Goal: Task Accomplishment & Management: Complete application form

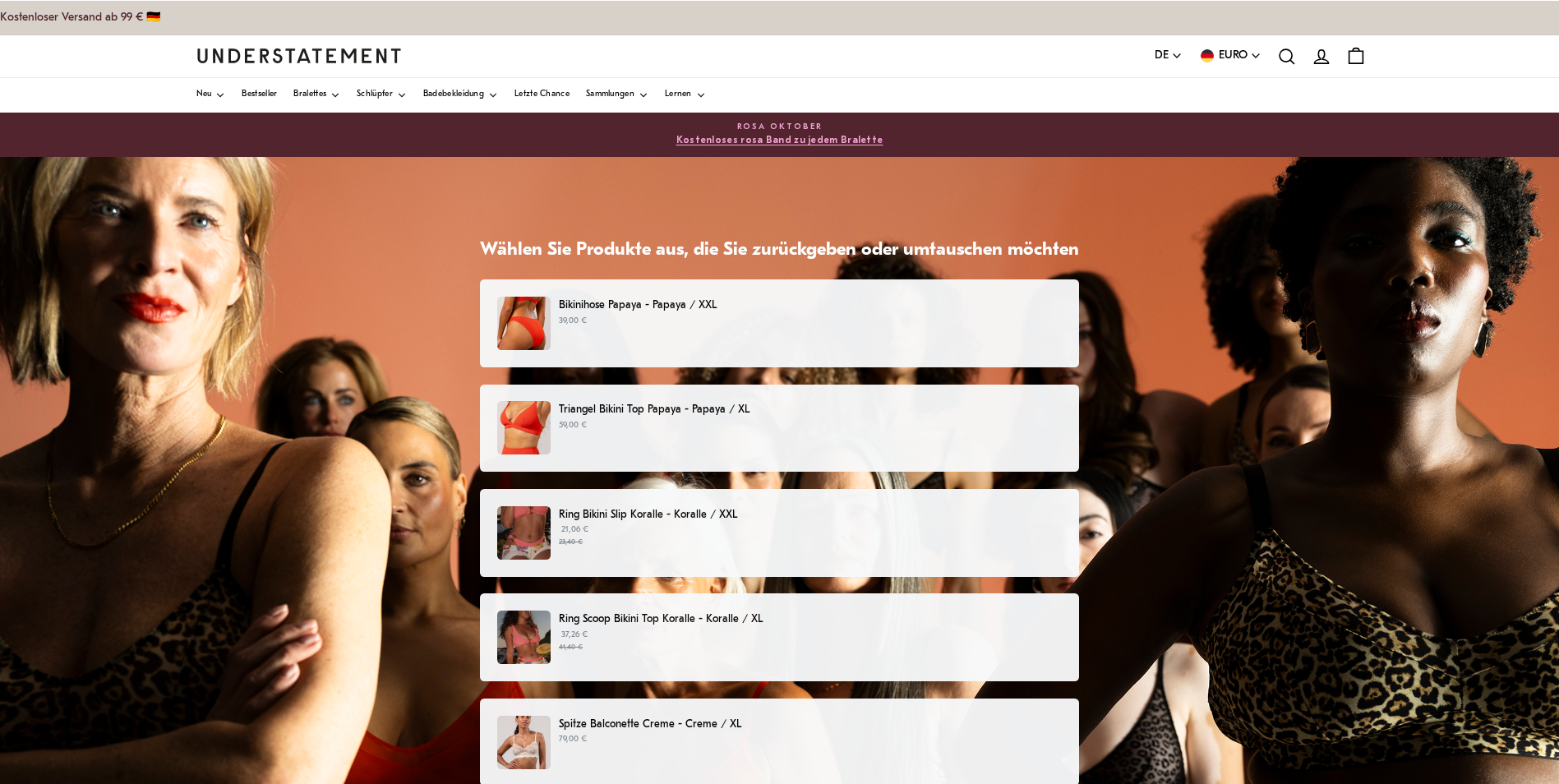
click at [951, 317] on p "39,00 €" at bounding box center [810, 321] width 503 height 14
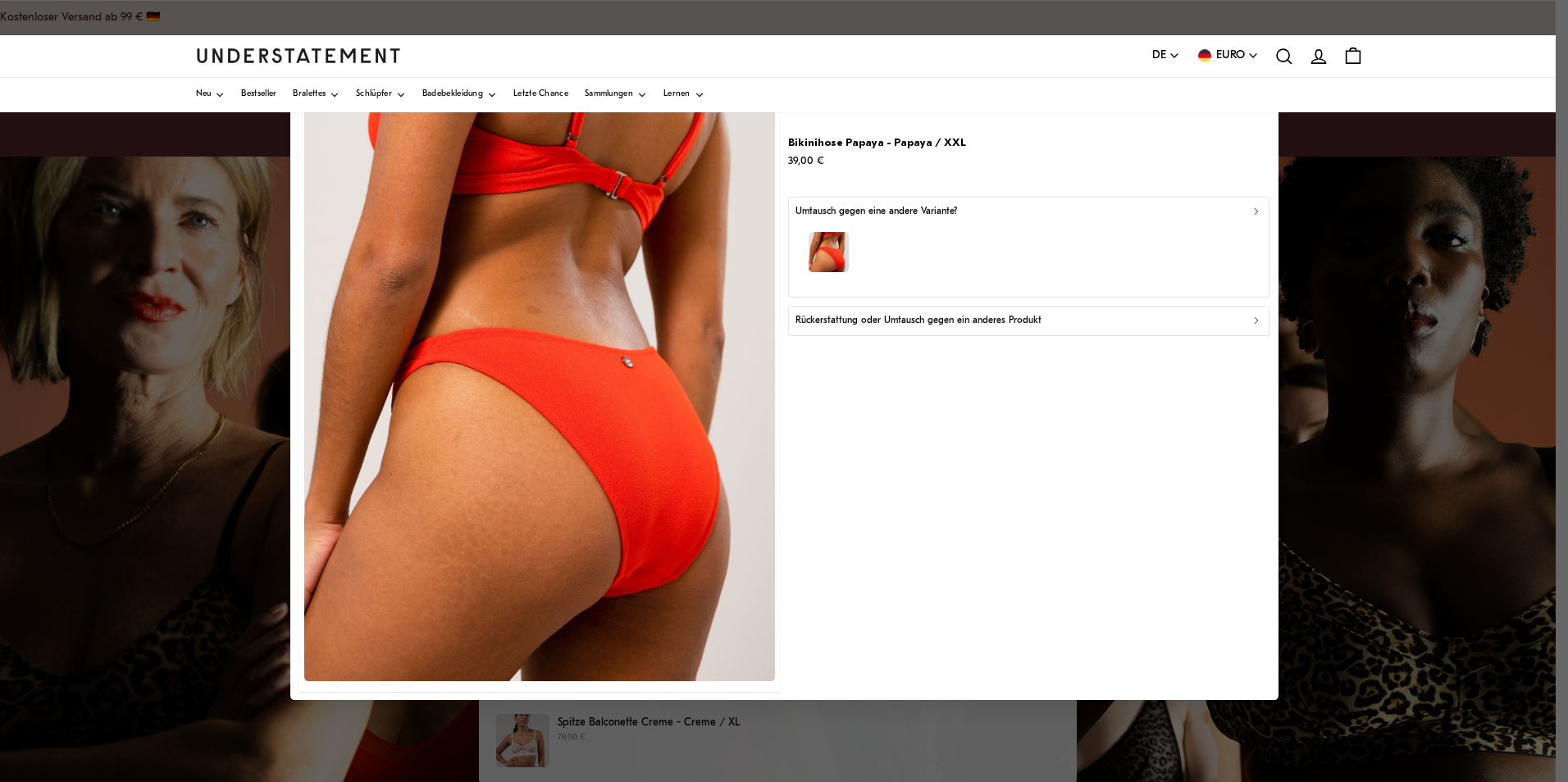
click at [1246, 322] on div "Rückerstattung oder Umtausch gegen ein anderes Produkt" at bounding box center [1029, 321] width 467 height 15
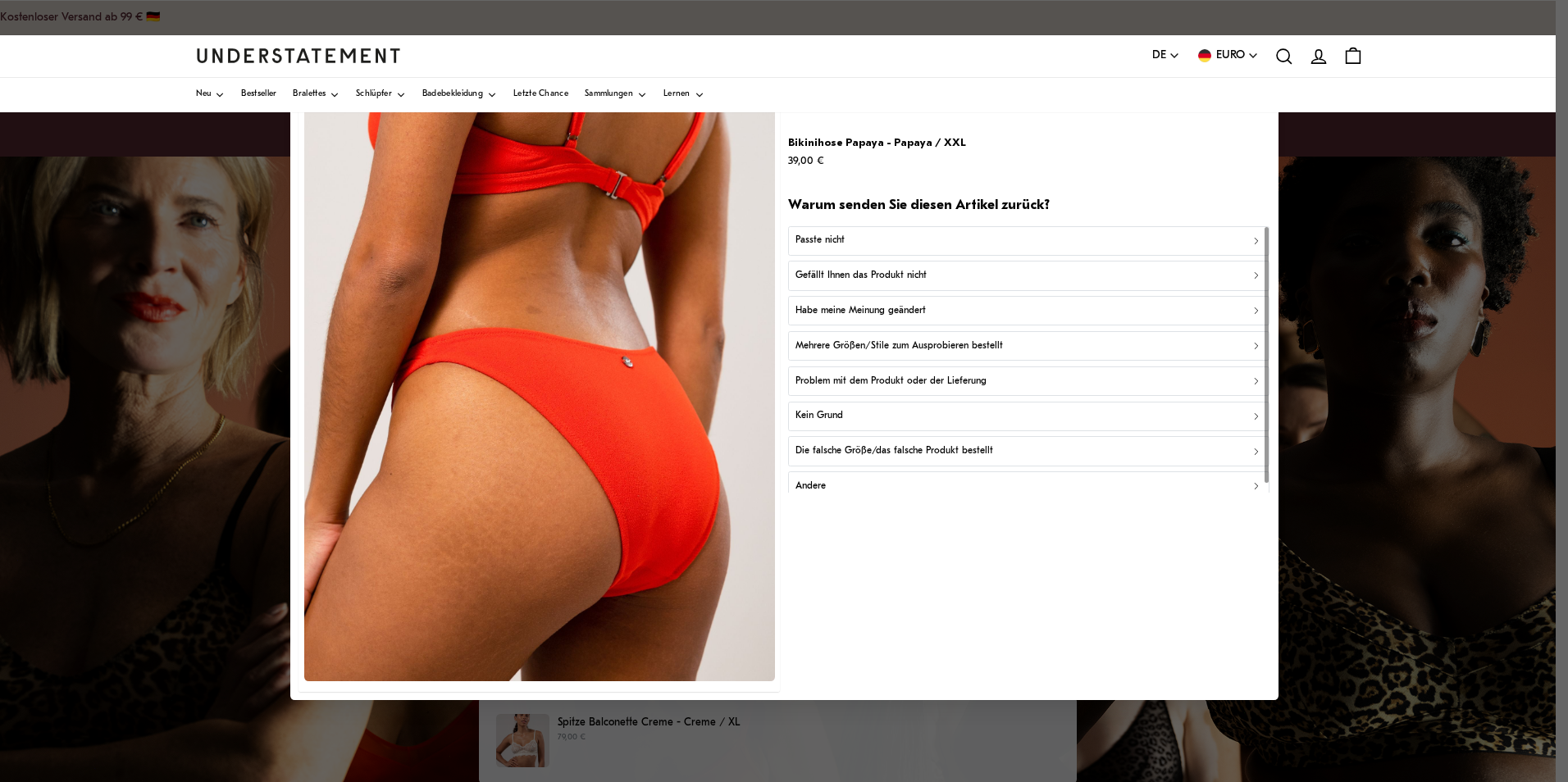
click at [1080, 238] on div "Passte nicht" at bounding box center [1029, 240] width 467 height 15
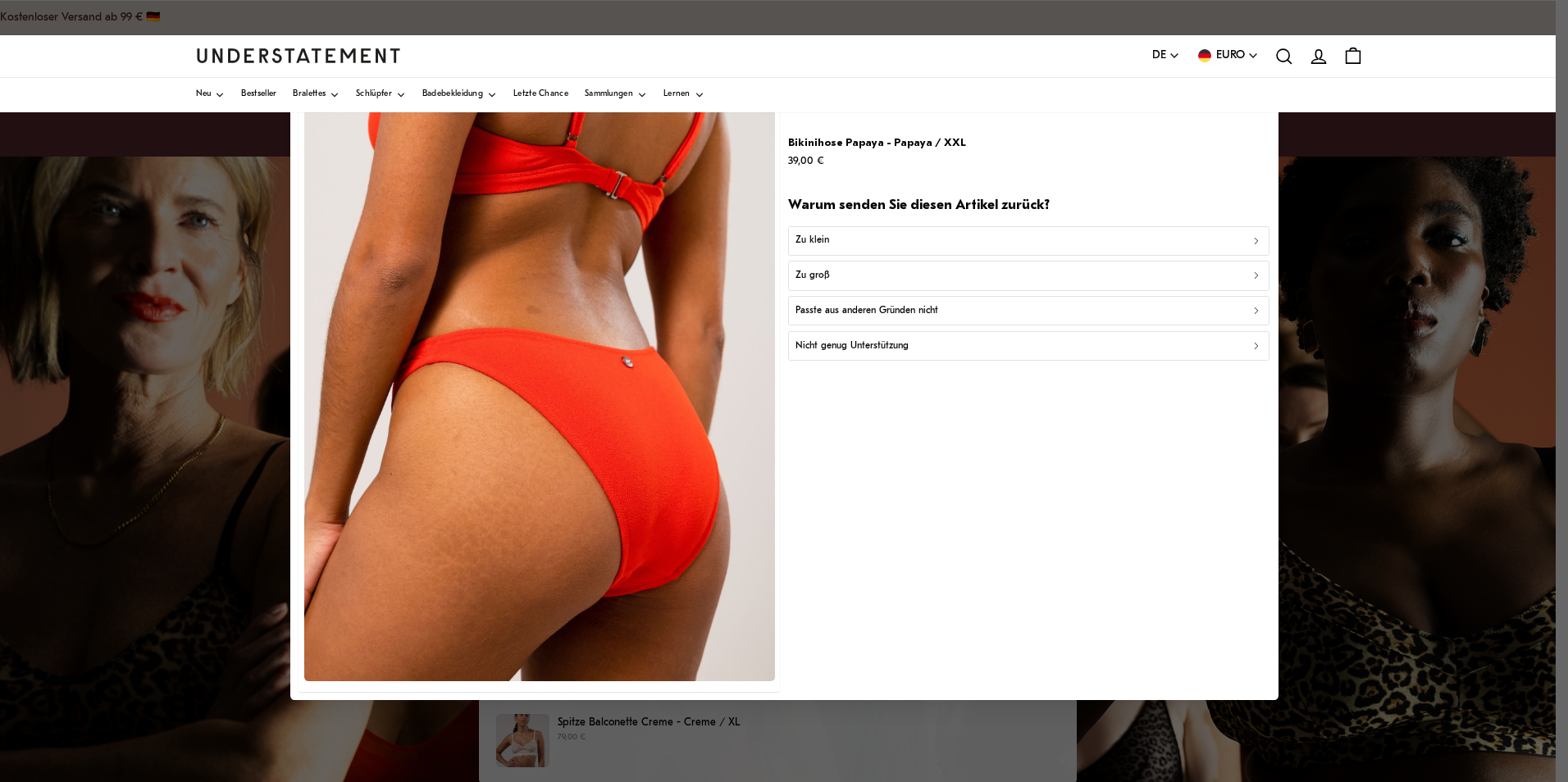
click at [1076, 301] on button "Passte aus anderen Gründen nicht" at bounding box center [1029, 311] width 481 height 30
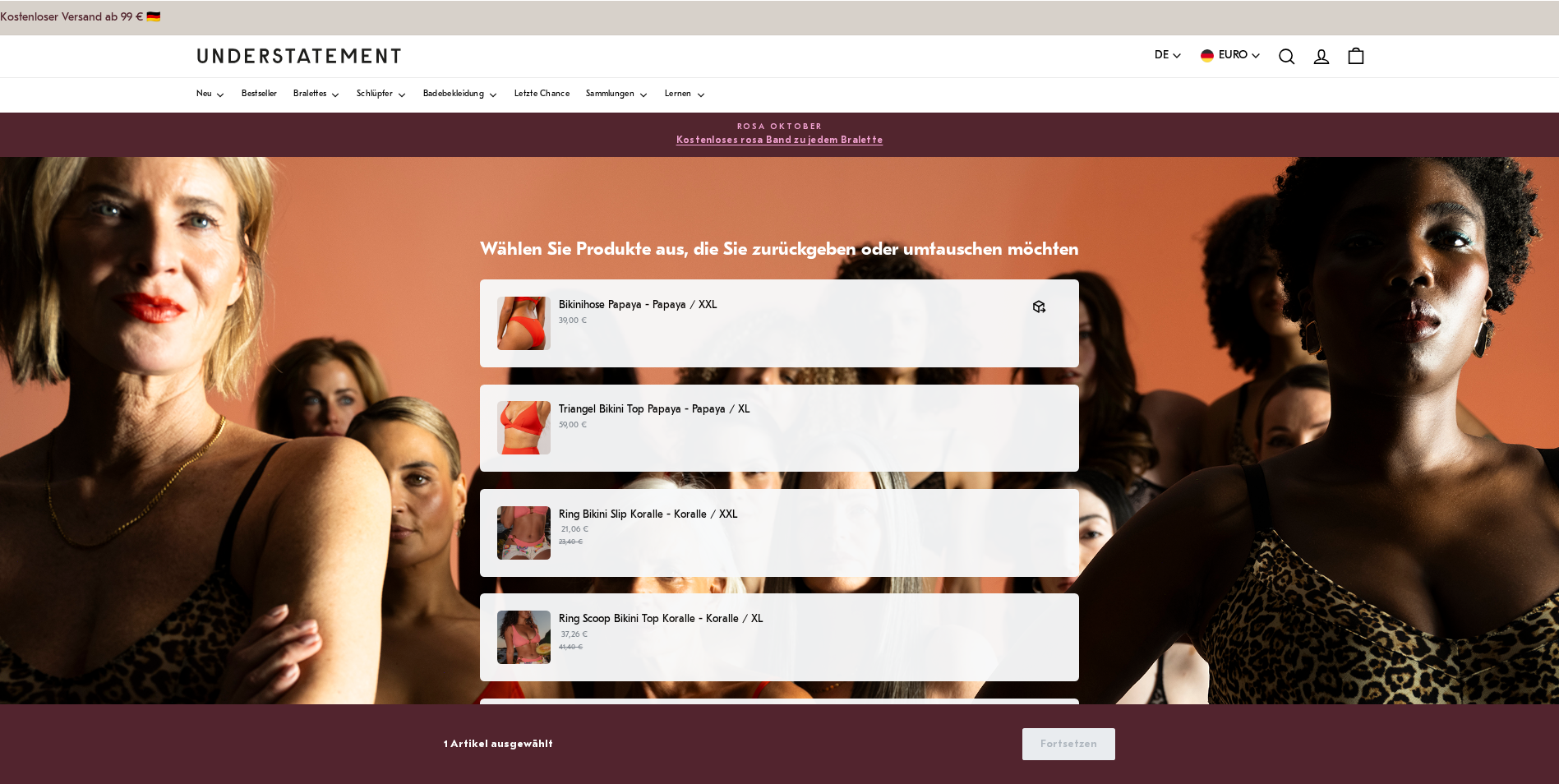
click at [1052, 428] on p "59,00 €" at bounding box center [810, 426] width 503 height 14
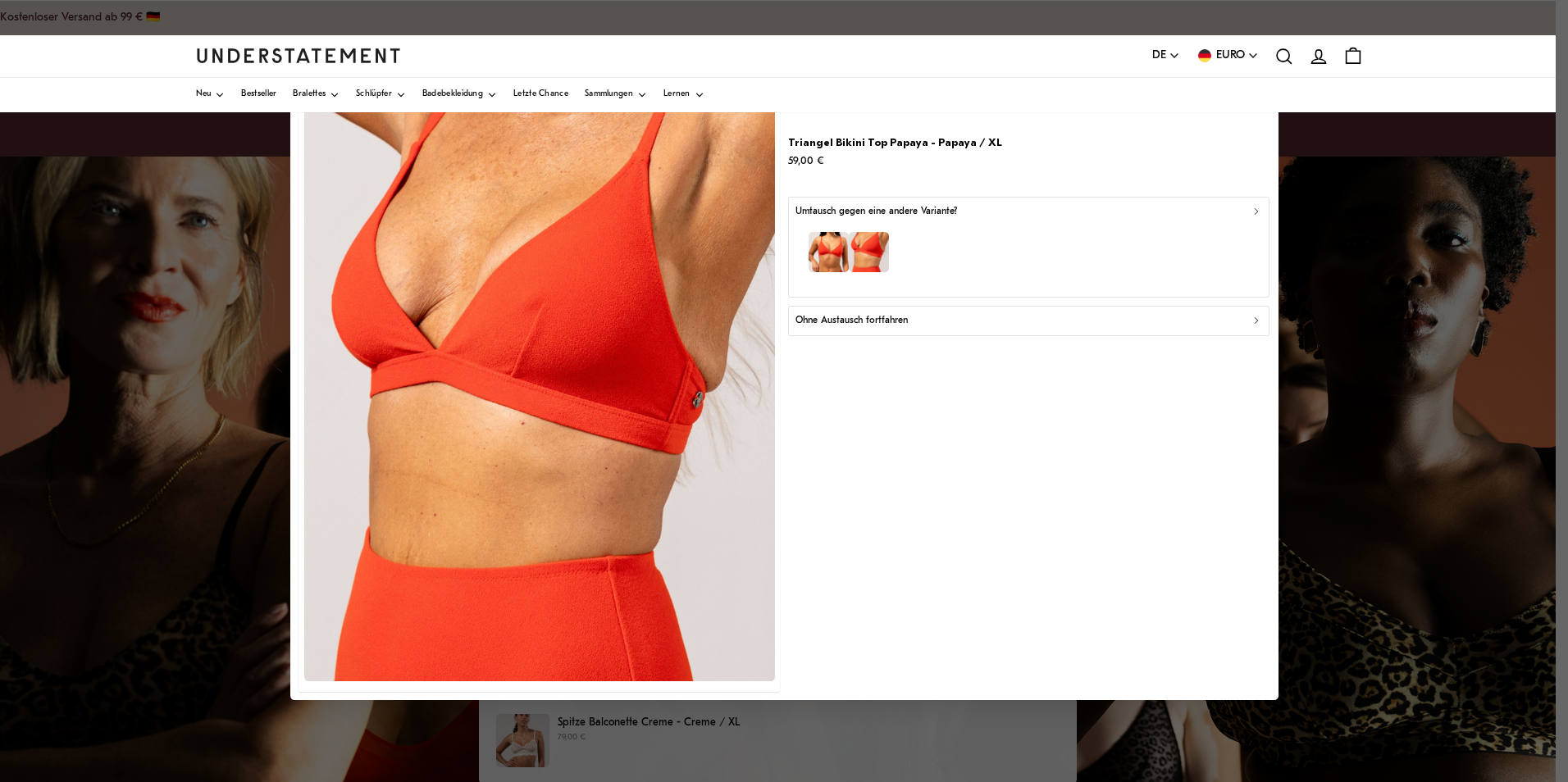
click at [1247, 317] on div "Ohne Austausch fortfahren" at bounding box center [1029, 321] width 467 height 15
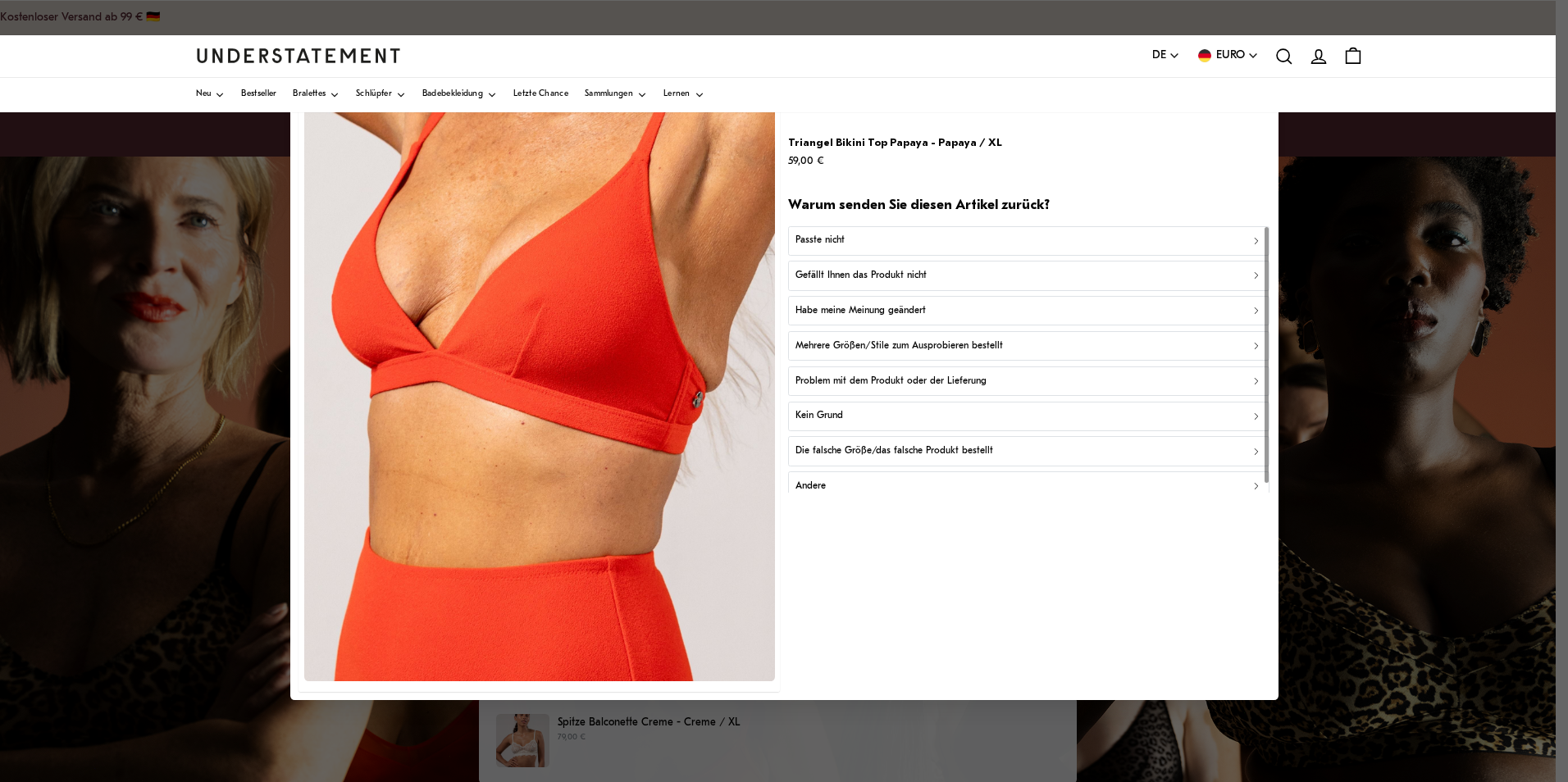
click at [1229, 275] on div "Gefällt Ihnen das Produkt nicht" at bounding box center [1029, 276] width 467 height 15
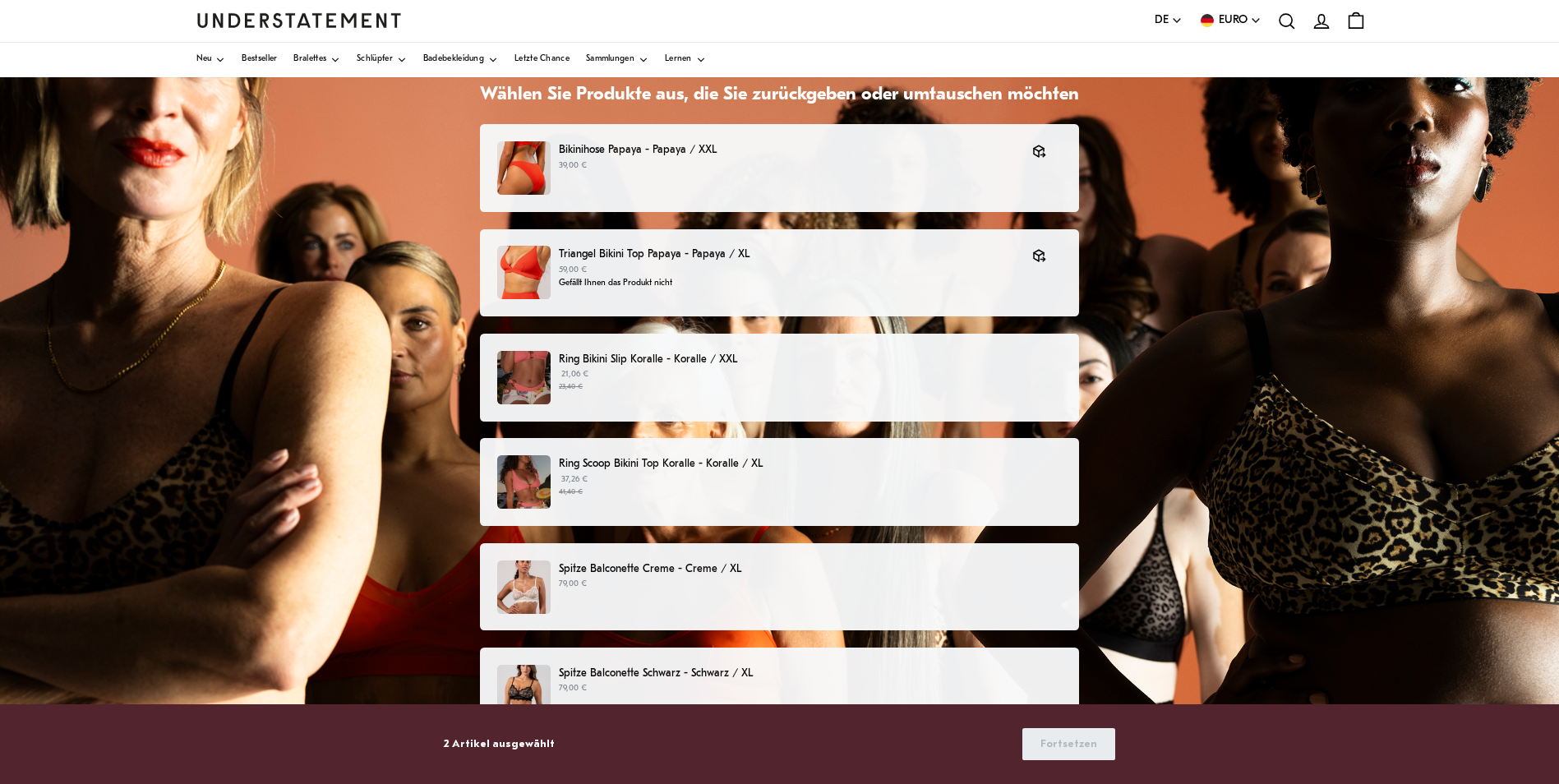
scroll to position [222, 0]
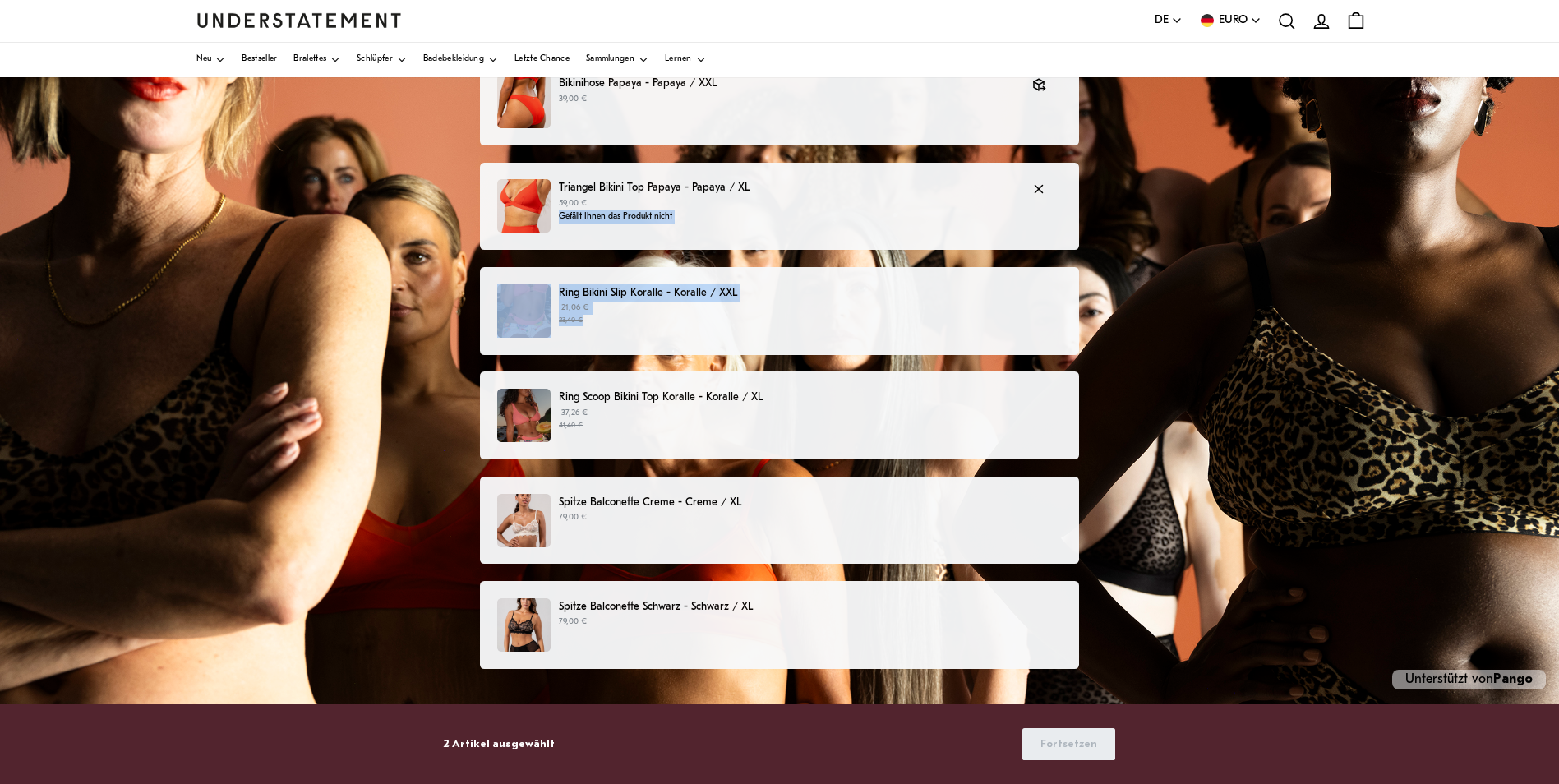
drag, startPoint x: 980, startPoint y: 351, endPoint x: 951, endPoint y: 205, distance: 148.9
click at [951, 205] on div "Bikinihose Papaya - Papaya / XXL 39,00 € Triangel Bikini Top Papaya - Papaya / …" at bounding box center [780, 493] width 599 height 871
click at [1296, 202] on div "Wählen Sie Produkte aus, die Sie zurückgeben oder umtauschen möchten Bikinihose…" at bounding box center [780, 360] width 1559 height 850
click at [975, 203] on p "59,00 €" at bounding box center [788, 203] width 457 height 14
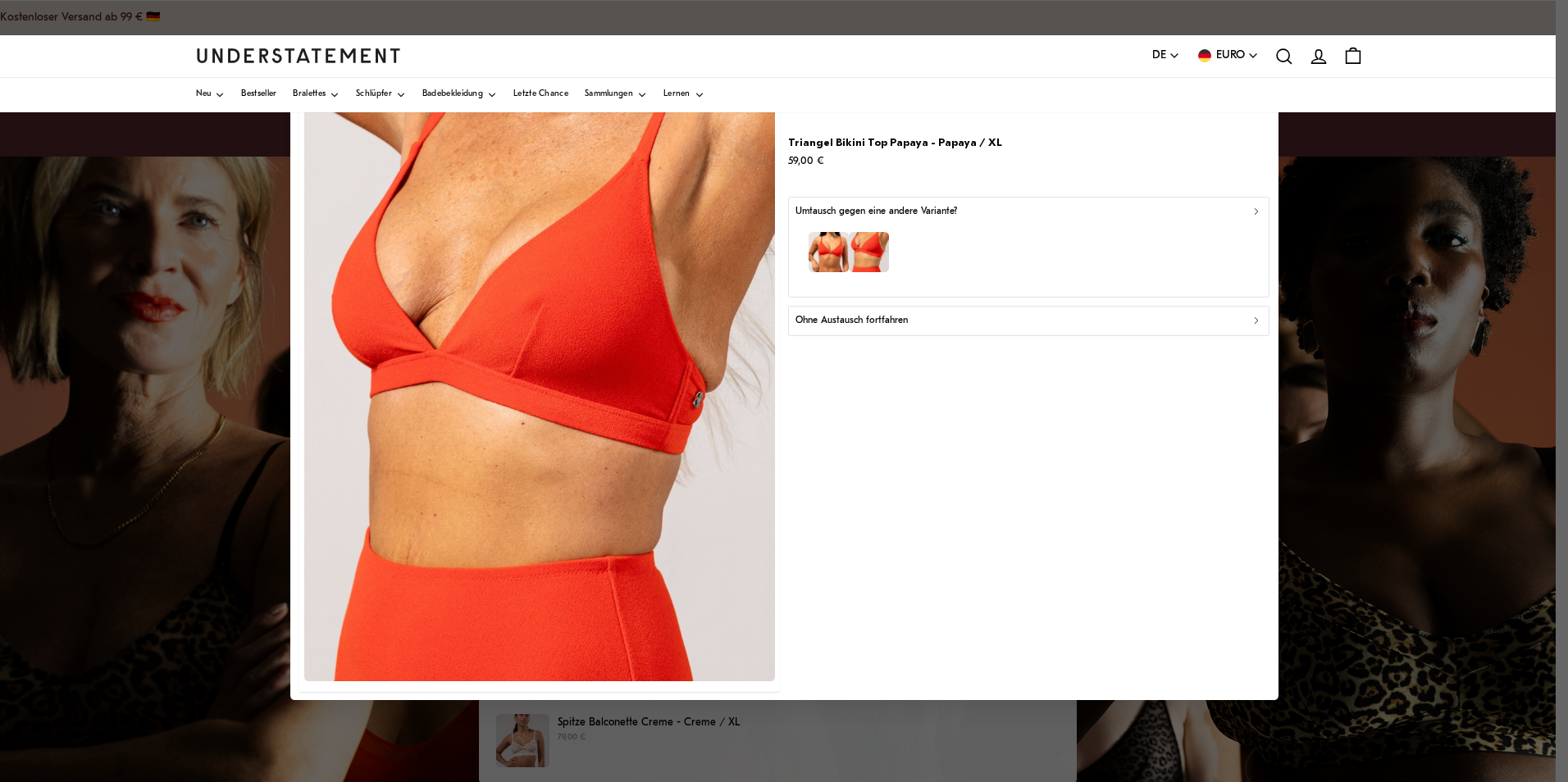
click at [1317, 210] on div at bounding box center [784, 391] width 1568 height 782
click at [1357, 444] on div at bounding box center [784, 391] width 1568 height 782
click at [1228, 316] on div "Ohne Austausch fortfahren" at bounding box center [1029, 321] width 467 height 15
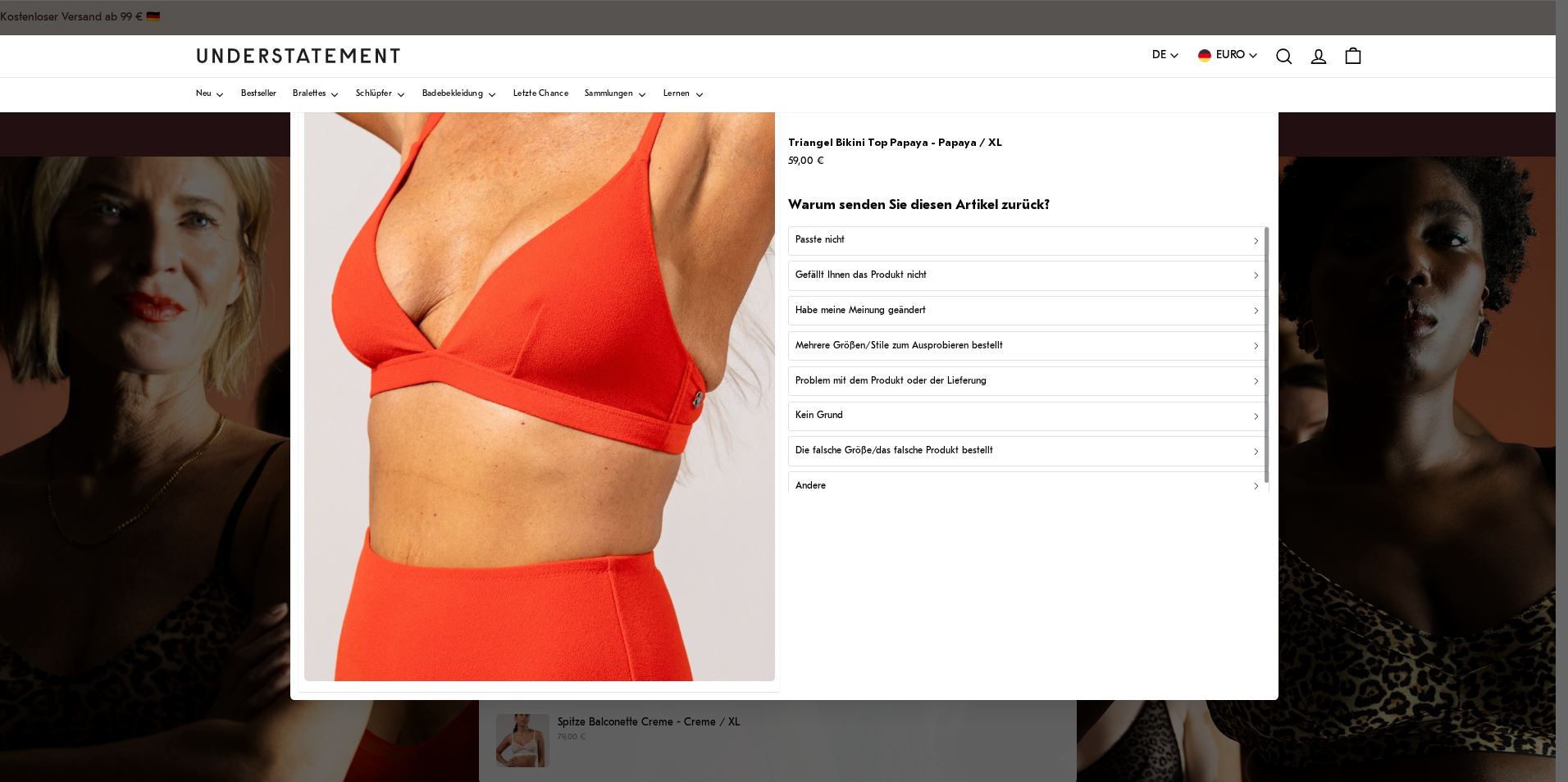
click at [1177, 274] on div "Gefällt Ihnen das Produkt nicht" at bounding box center [1029, 276] width 467 height 15
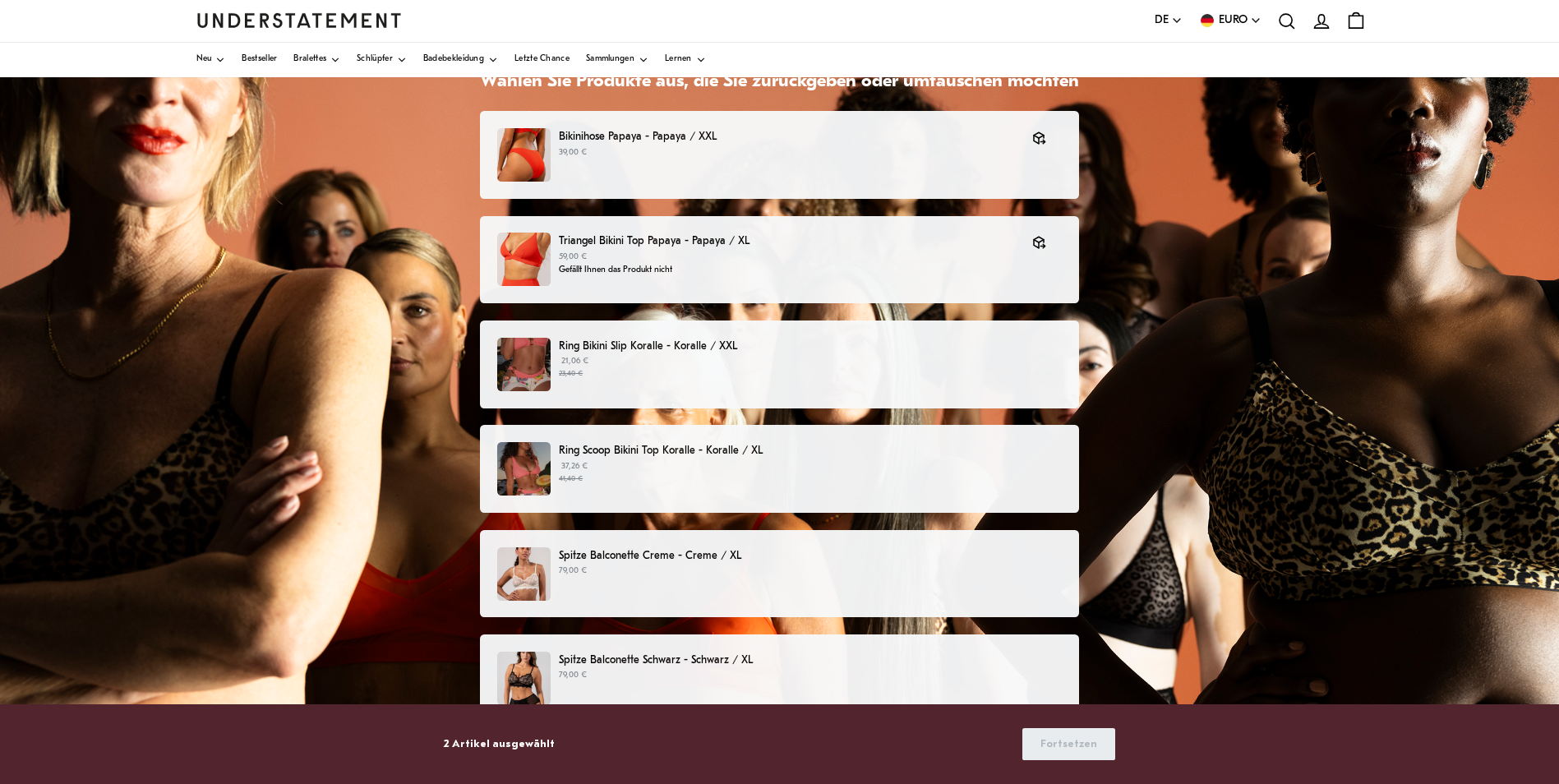
scroll to position [222, 0]
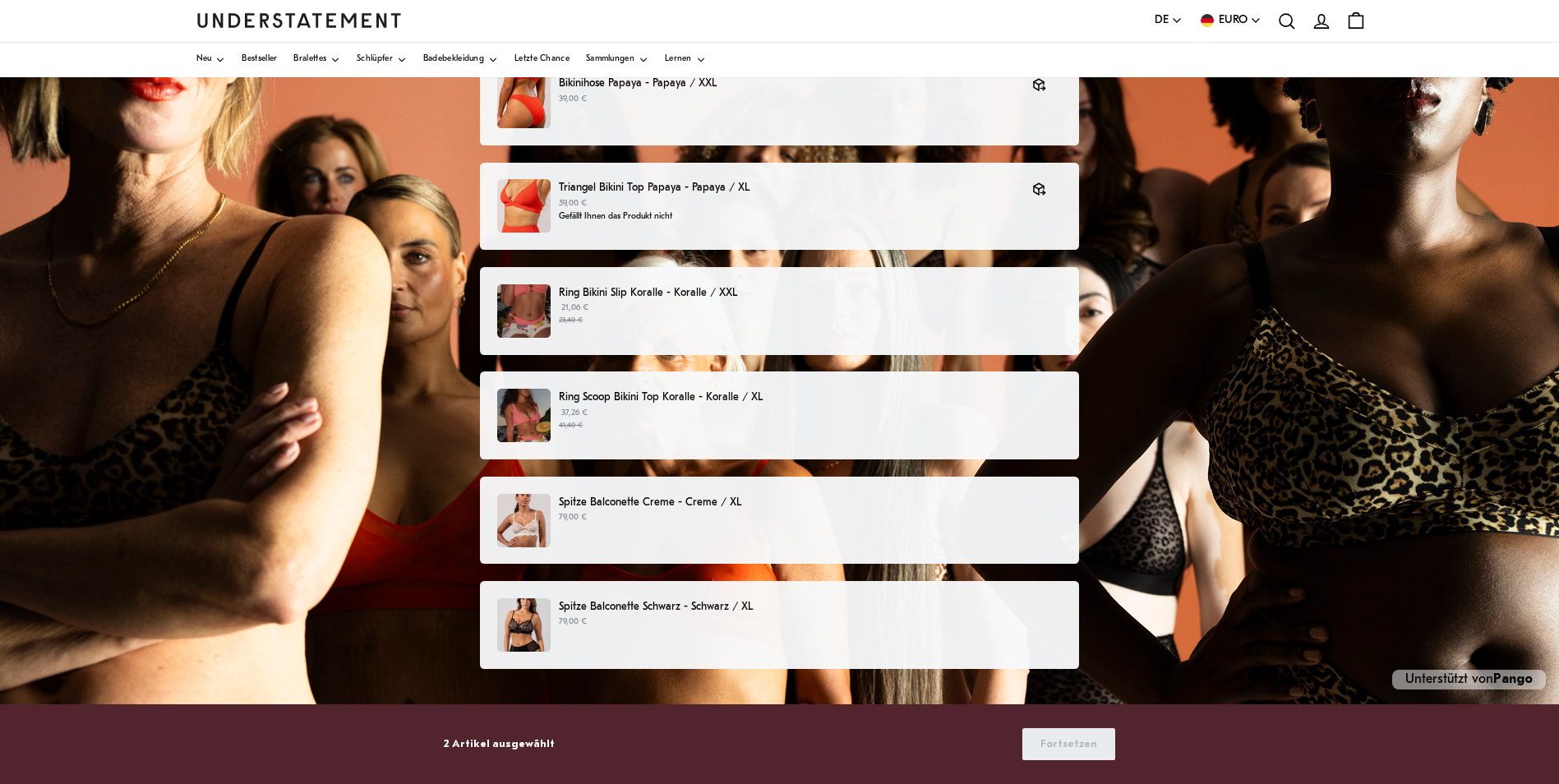
click at [497, 743] on p "2 Artikel ausgewählt" at bounding box center [499, 743] width 111 height 17
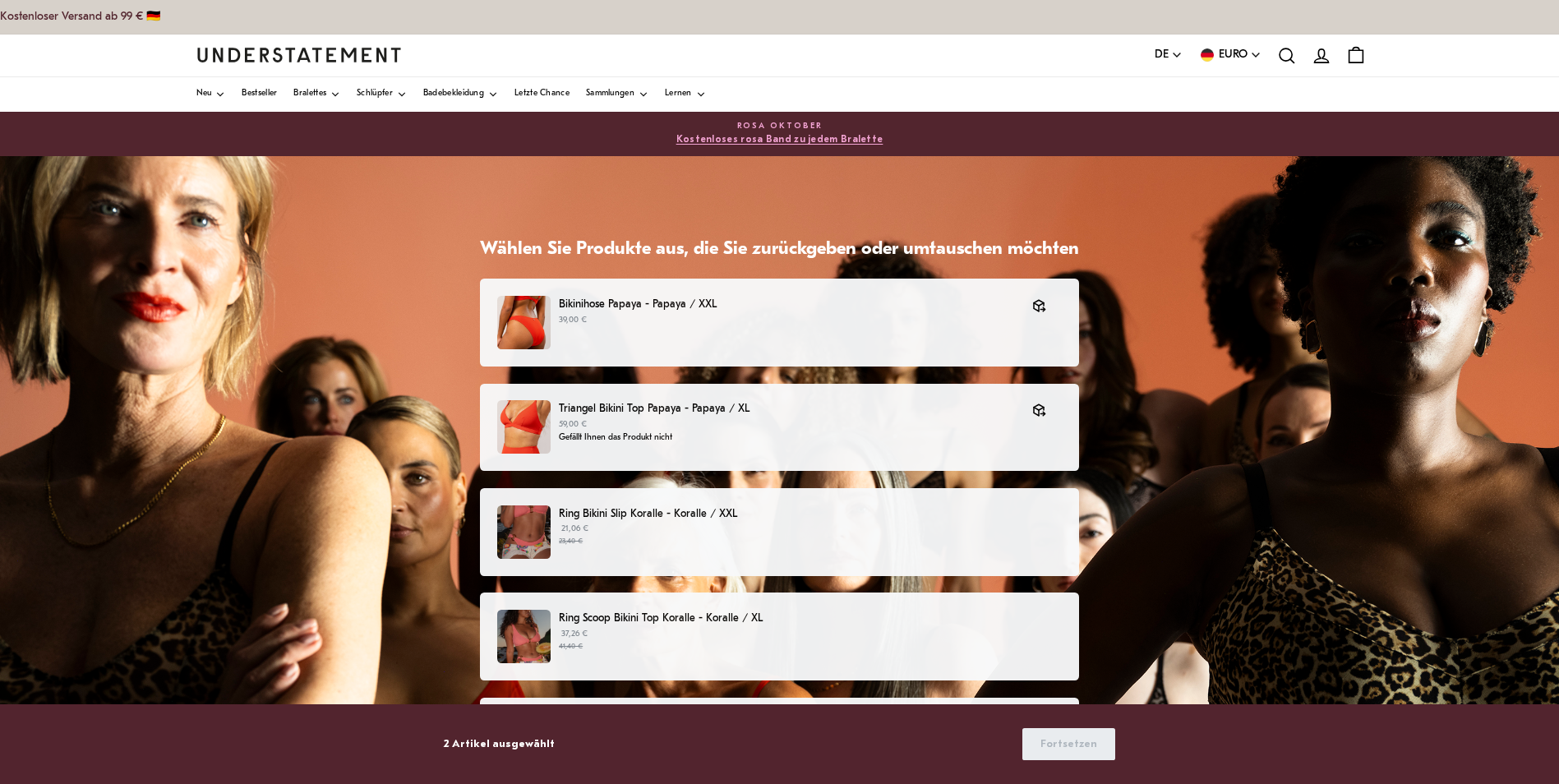
scroll to position [0, 0]
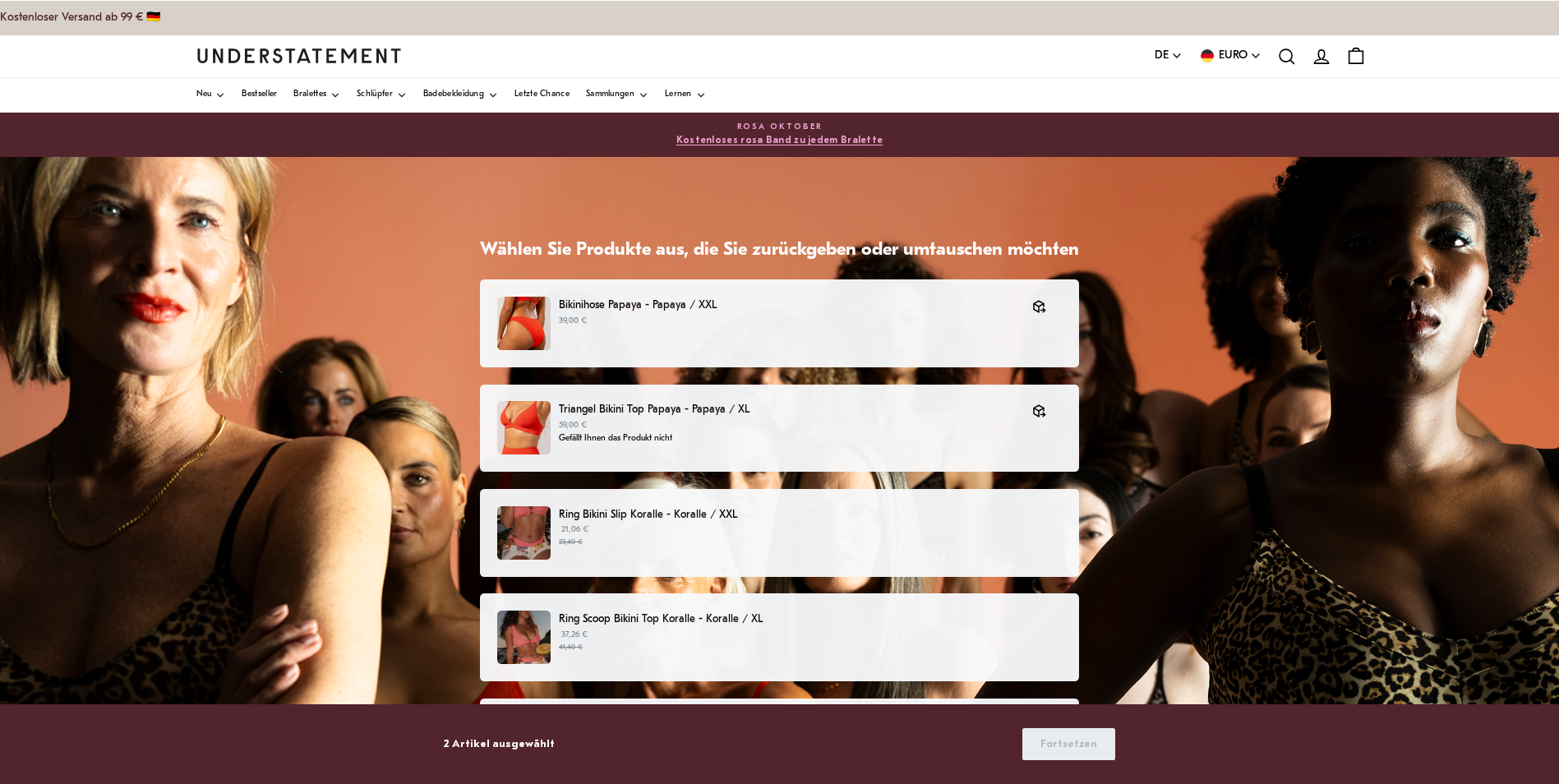
click at [1242, 53] on span "EURO" at bounding box center [1233, 56] width 29 height 18
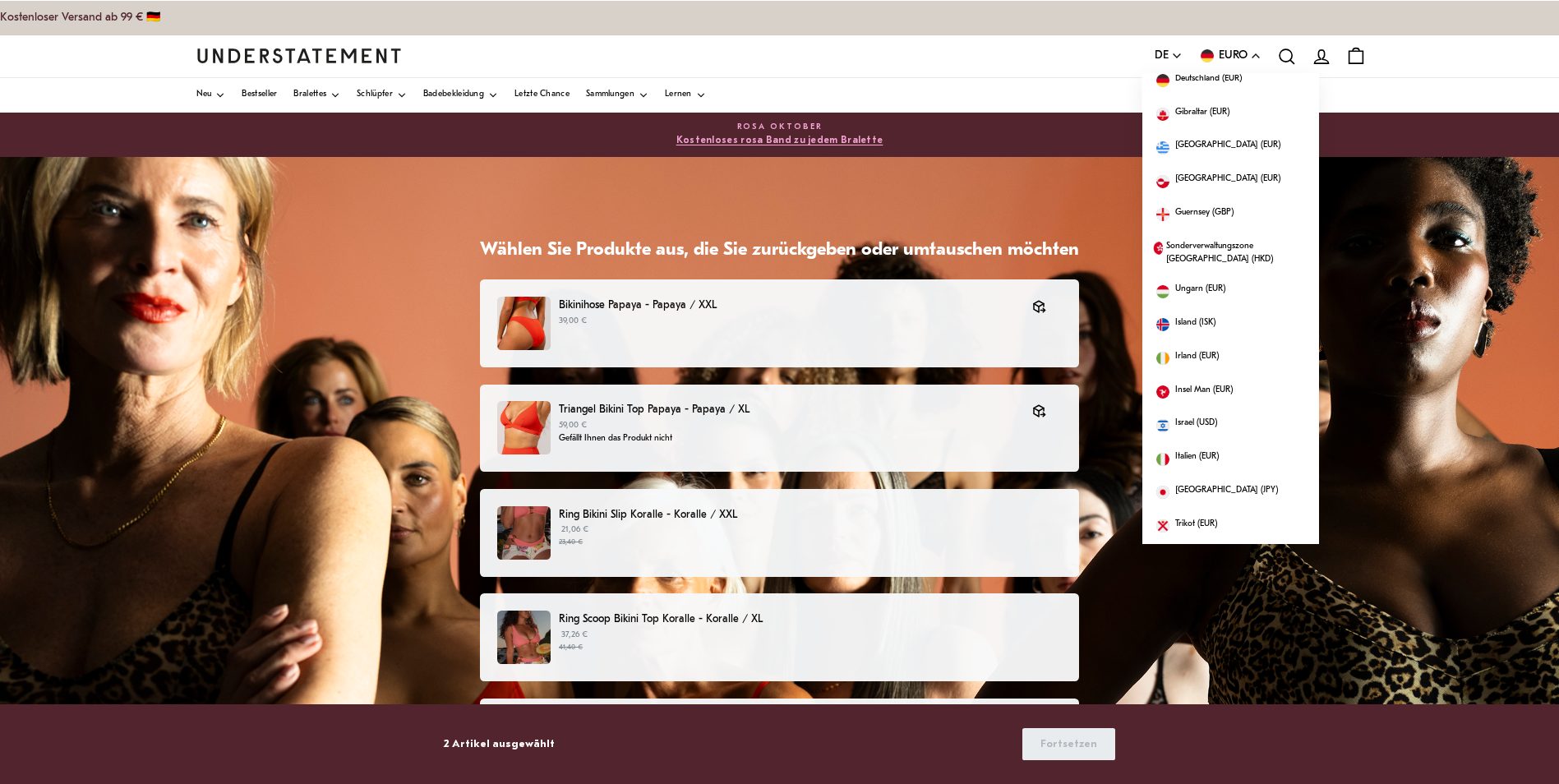
click at [1242, 53] on span "EURO" at bounding box center [1233, 56] width 29 height 18
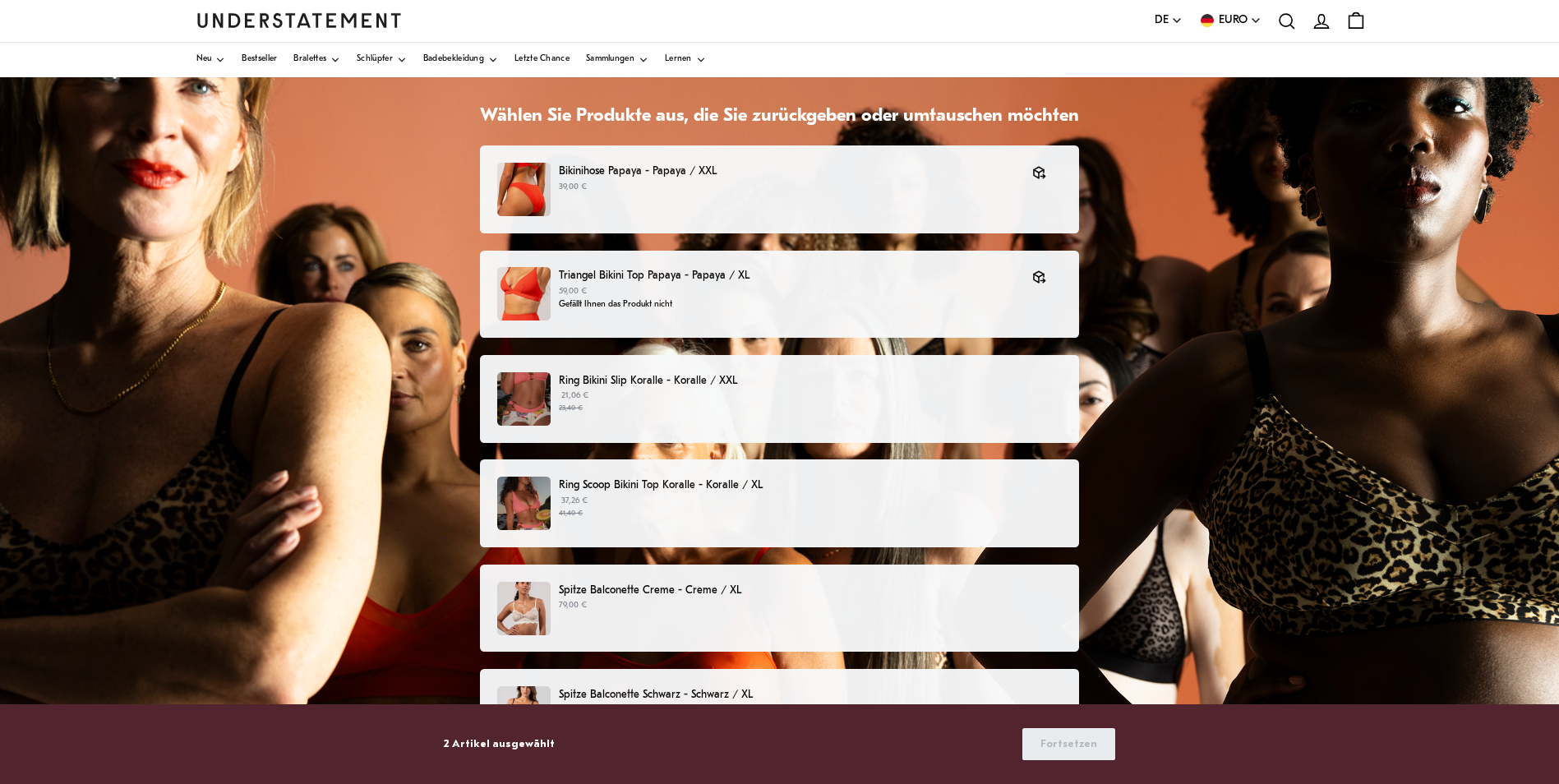
scroll to position [117, 0]
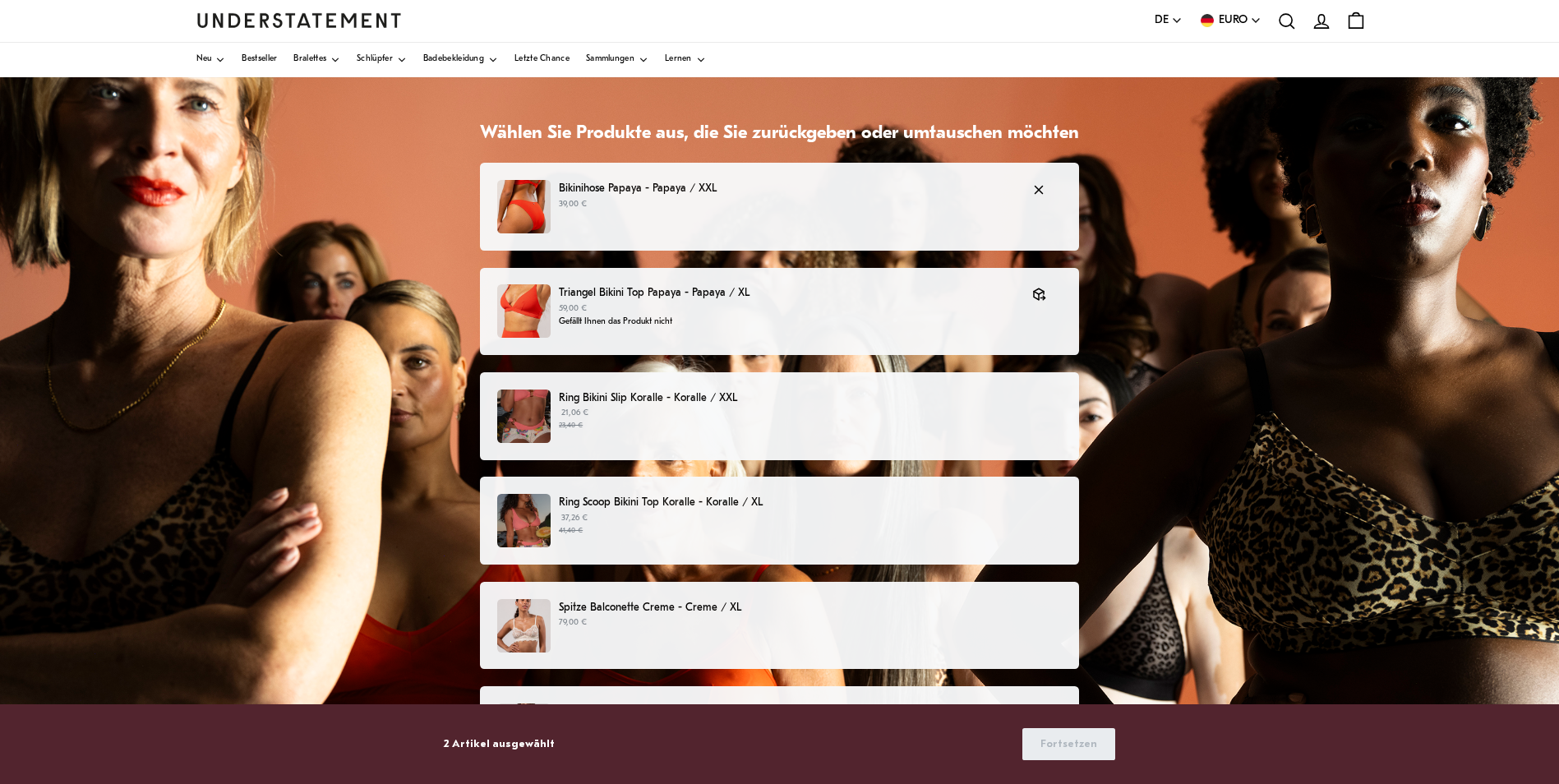
click at [781, 201] on p "39,00 €" at bounding box center [788, 204] width 457 height 14
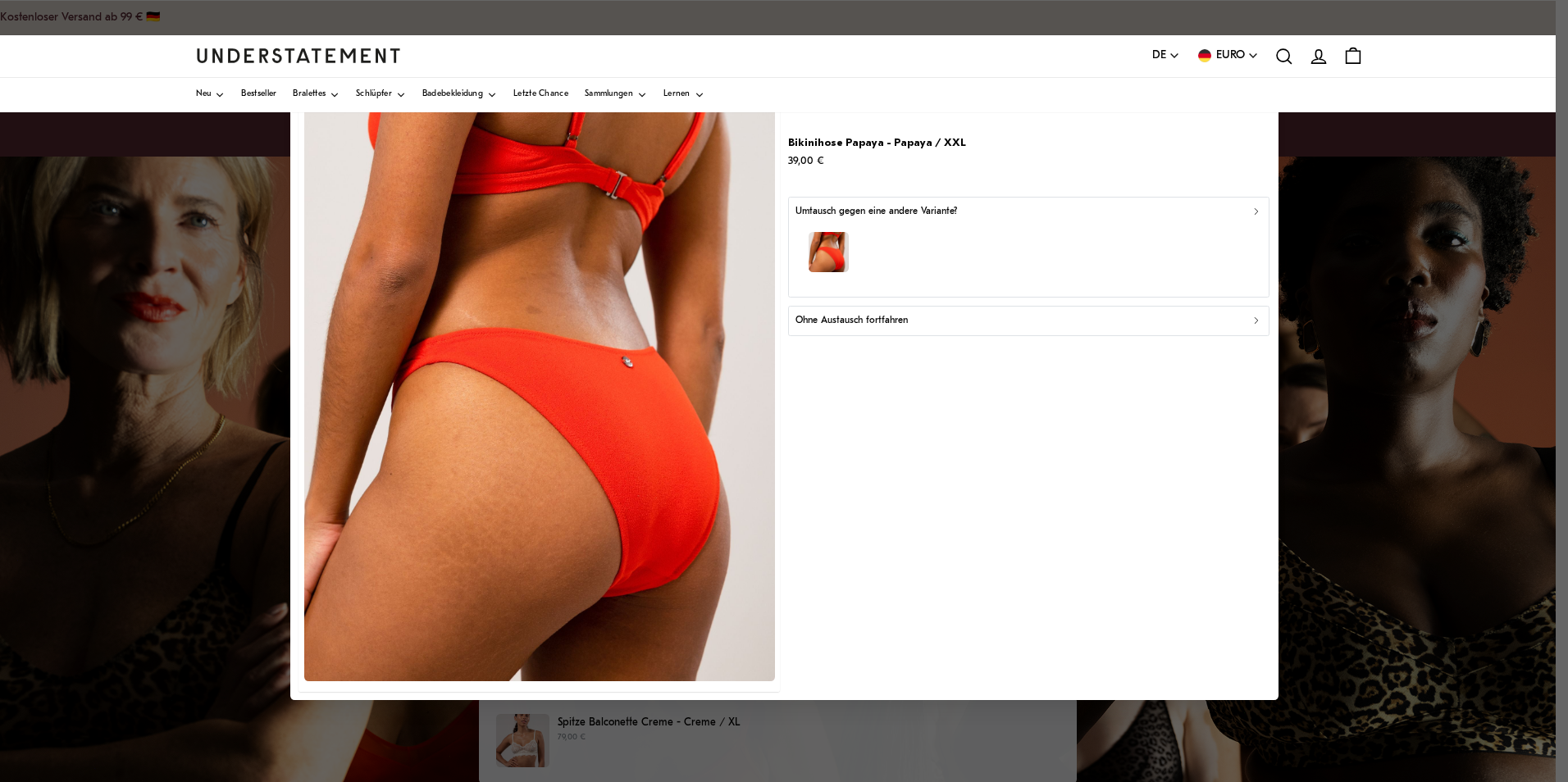
click at [1256, 212] on icon "button" at bounding box center [1256, 211] width 4 height 5
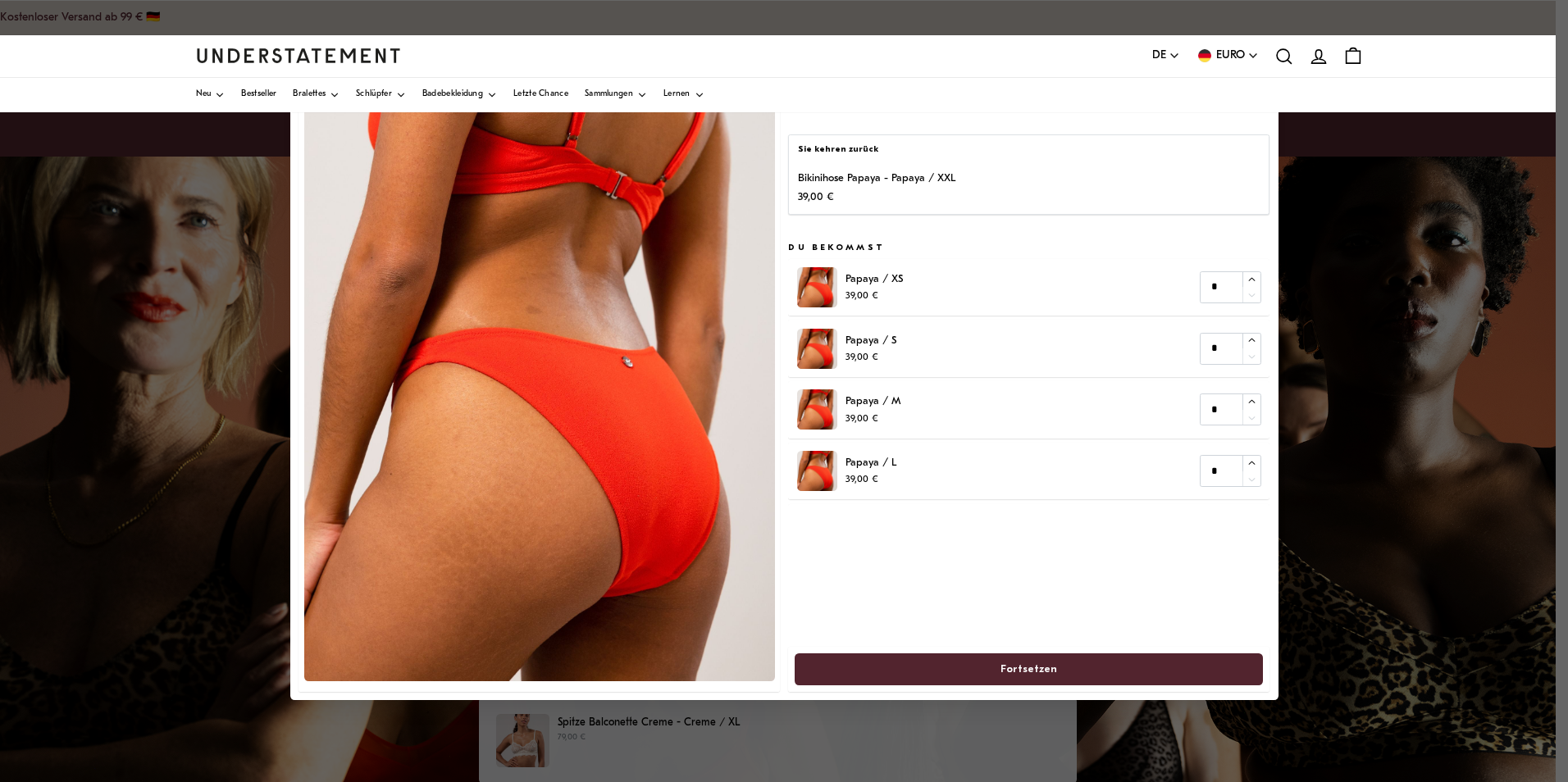
click at [1363, 214] on div at bounding box center [784, 391] width 1568 height 782
click at [203, 218] on div at bounding box center [784, 391] width 1568 height 782
click at [856, 182] on p "Bikinihose Papaya - Papaya / XXL" at bounding box center [876, 178] width 157 height 17
click at [1254, 277] on icon "button" at bounding box center [1252, 279] width 11 height 11
type input "*"
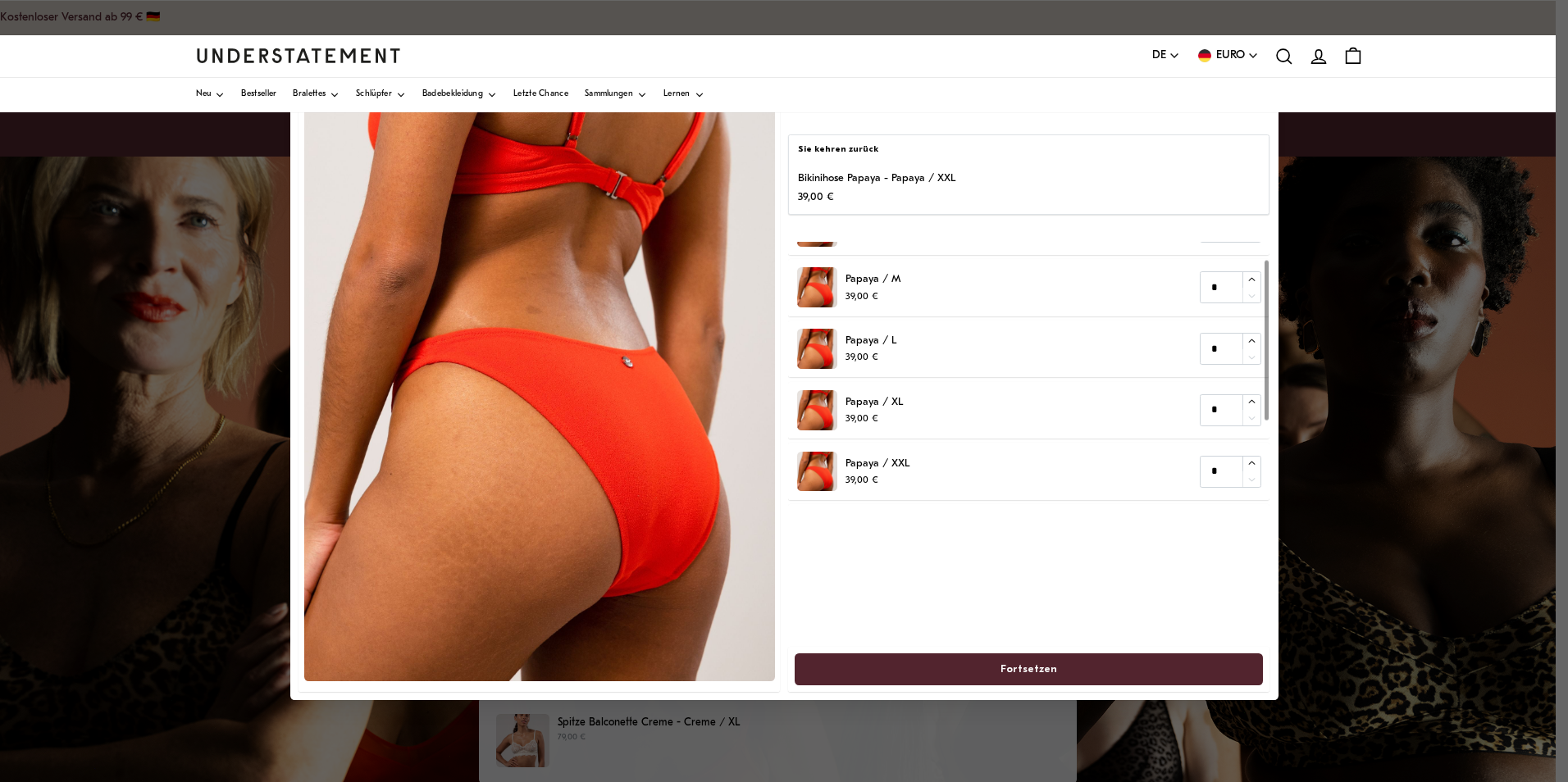
scroll to position [175, 0]
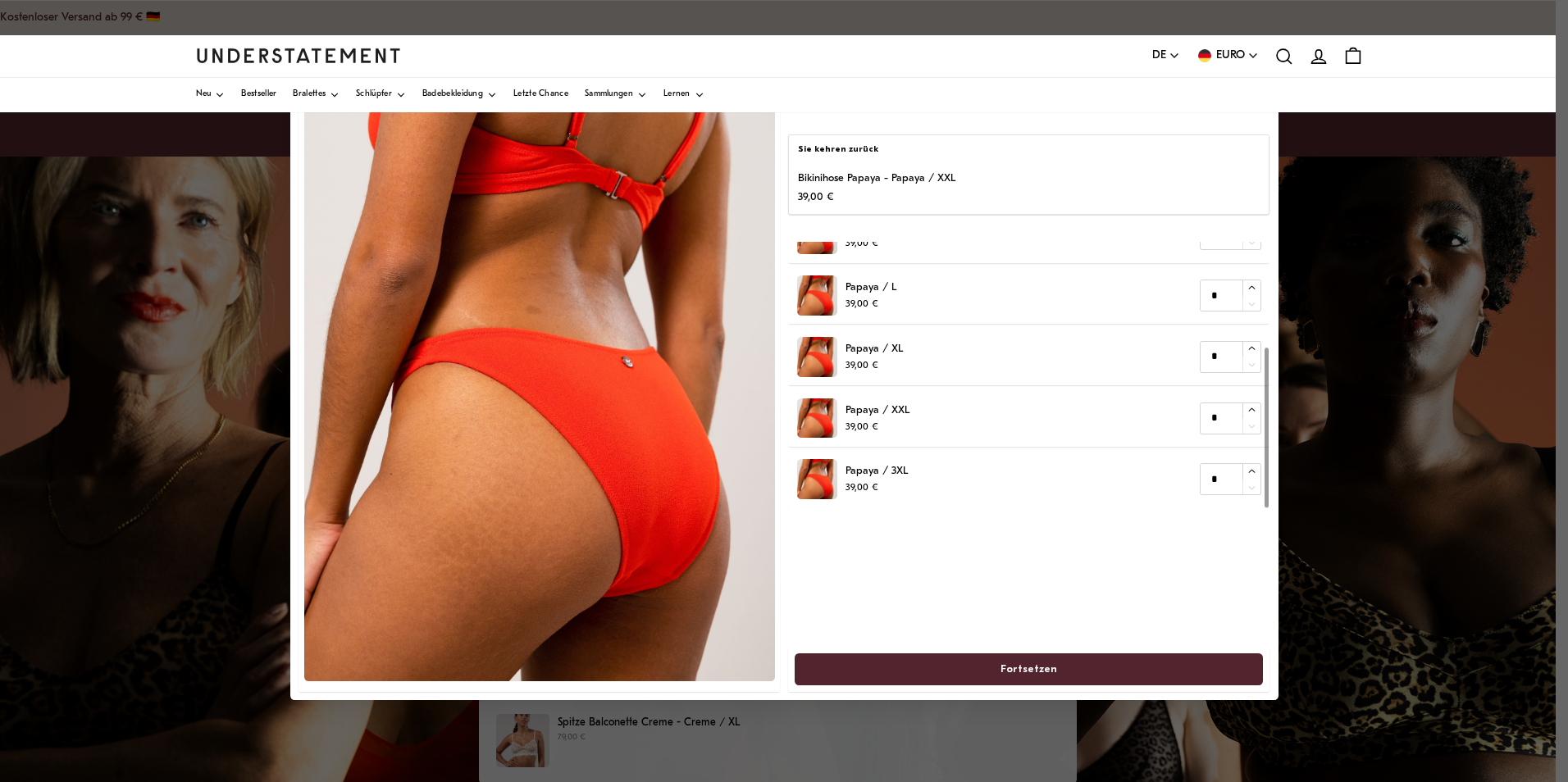
click at [1264, 448] on div at bounding box center [1266, 428] width 4 height 160
click at [1425, 391] on div at bounding box center [784, 391] width 1568 height 782
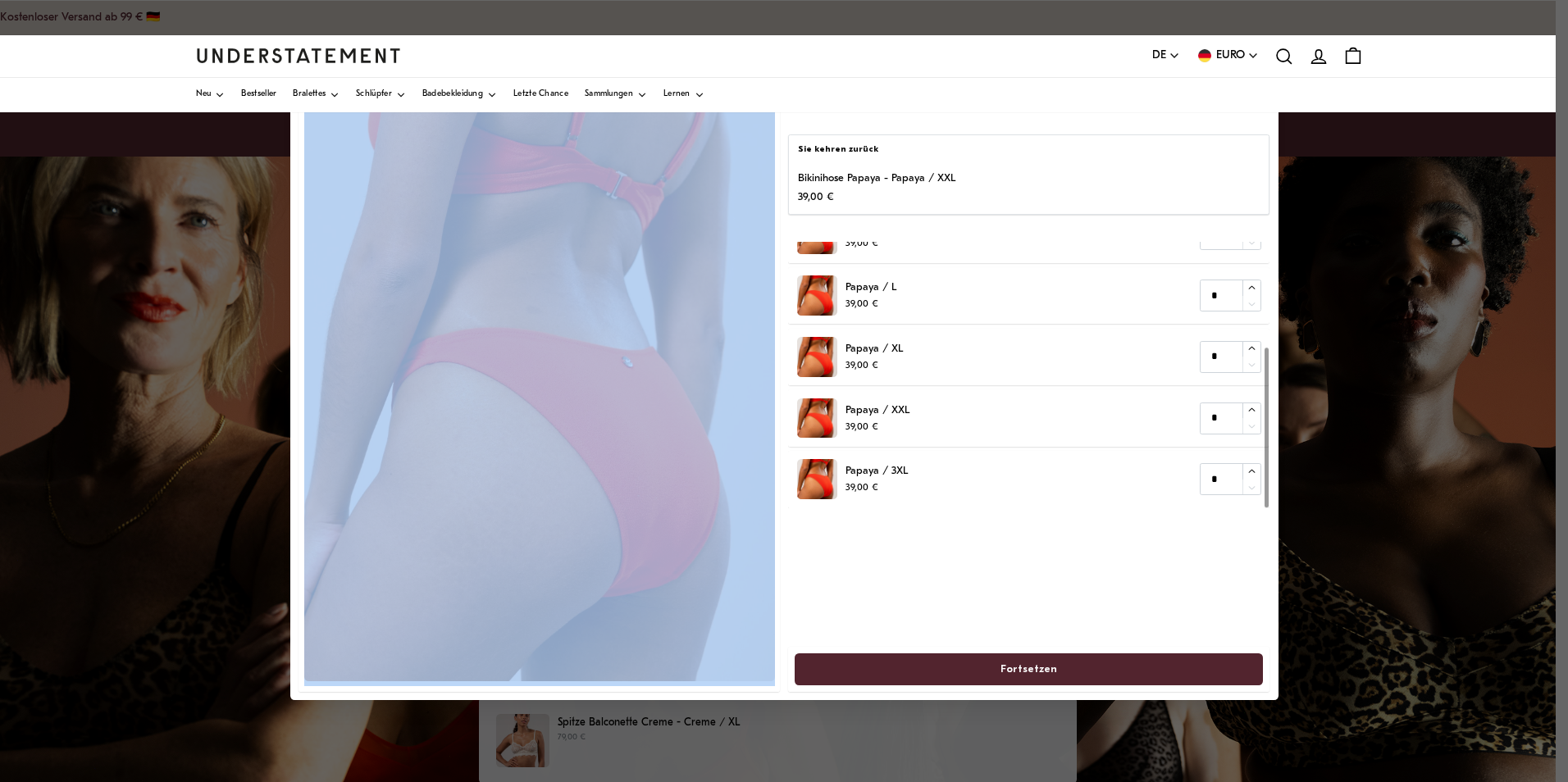
click at [1425, 391] on div at bounding box center [784, 391] width 1568 height 782
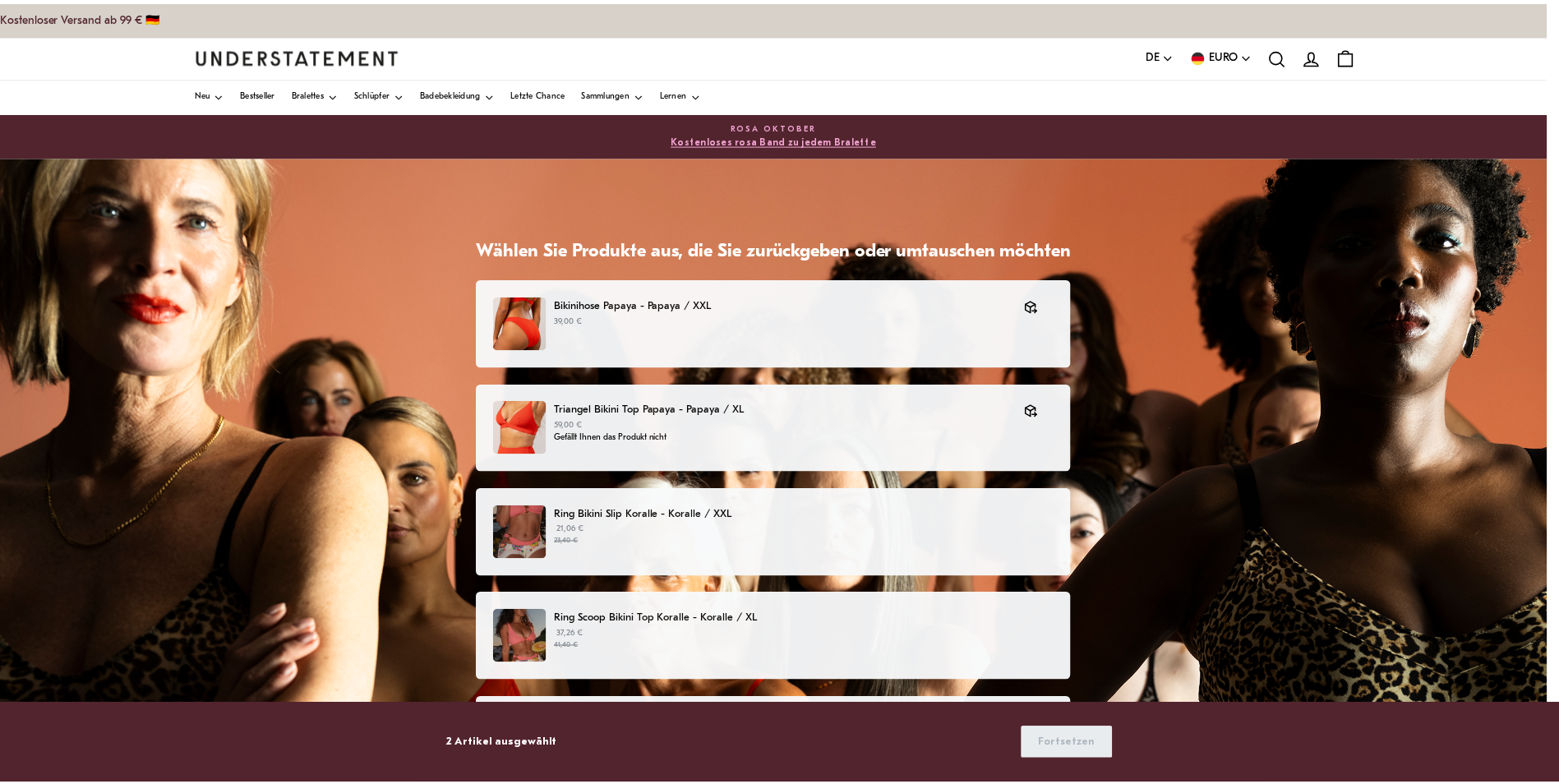
scroll to position [117, 0]
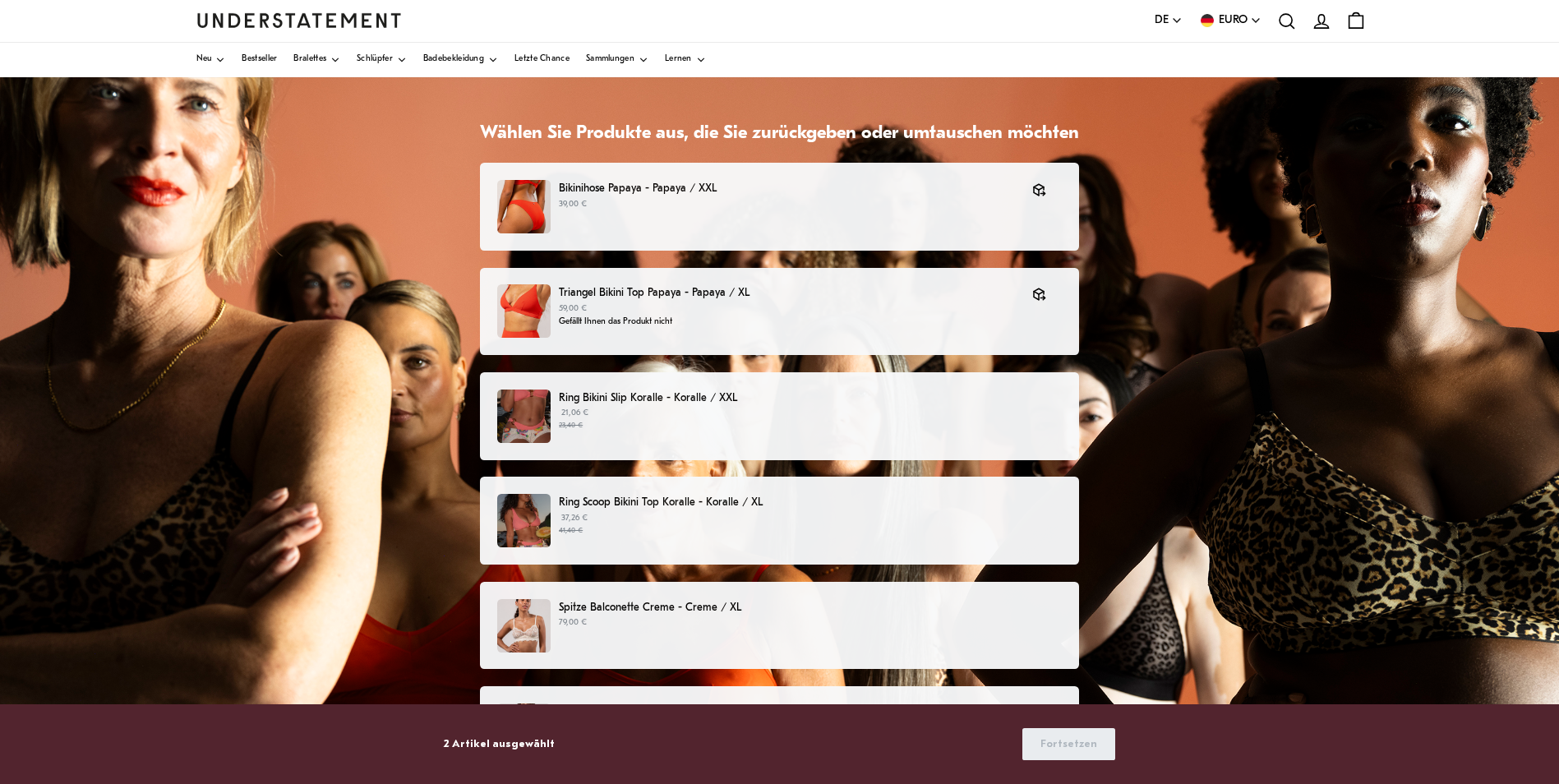
click at [517, 745] on p "2 Artikel ausgewählt" at bounding box center [499, 743] width 111 height 17
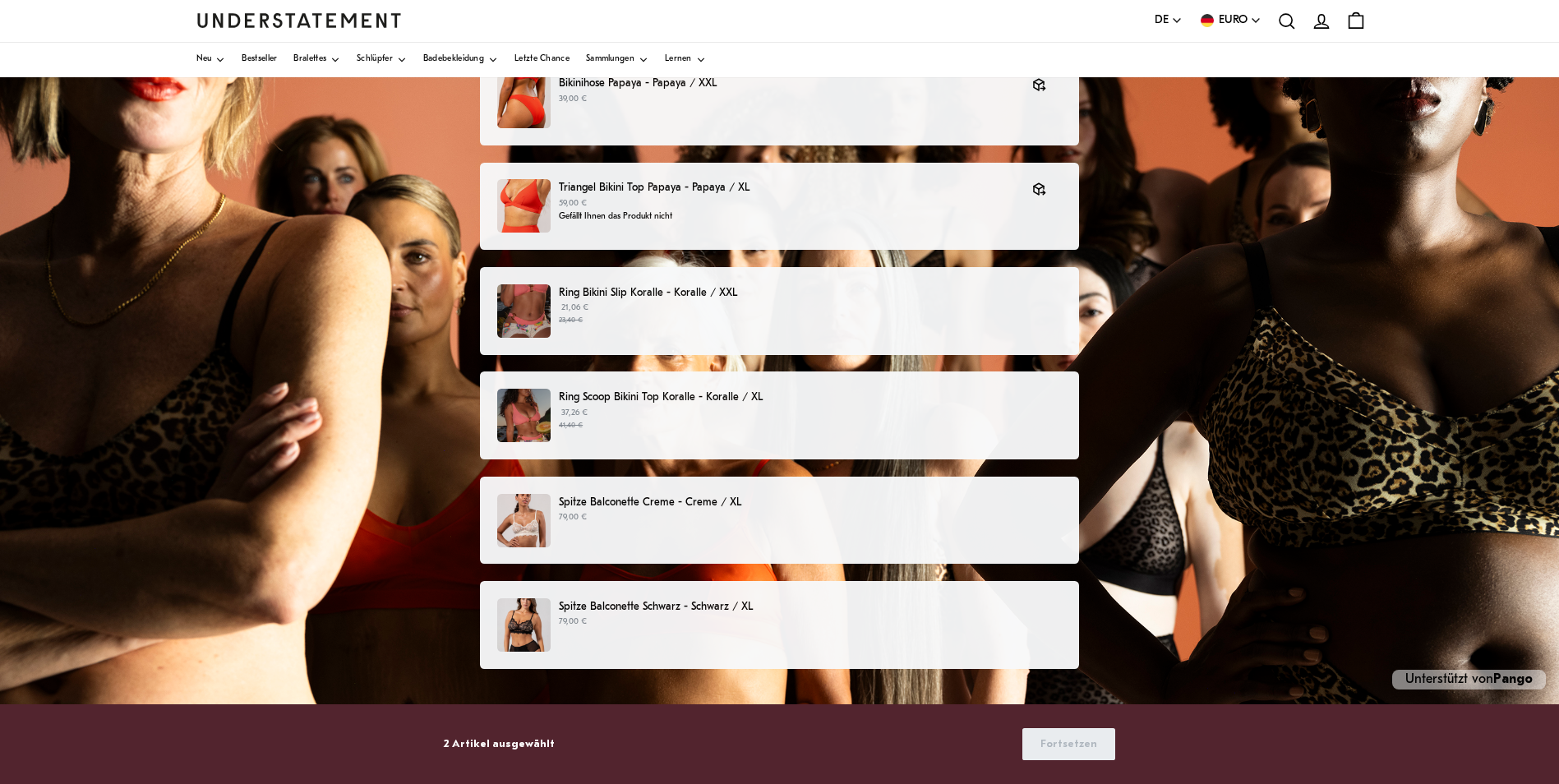
click at [1452, 686] on font "Unterstützt von Pango" at bounding box center [1470, 680] width 128 height 14
click at [1304, 473] on div "Wählen Sie Produkte aus, die Sie zurückgeben oder umtauschen möchten Bikinihose…" at bounding box center [780, 360] width 1559 height 850
click at [1002, 311] on p "21,06 € 23,40 €" at bounding box center [810, 313] width 503 height 24
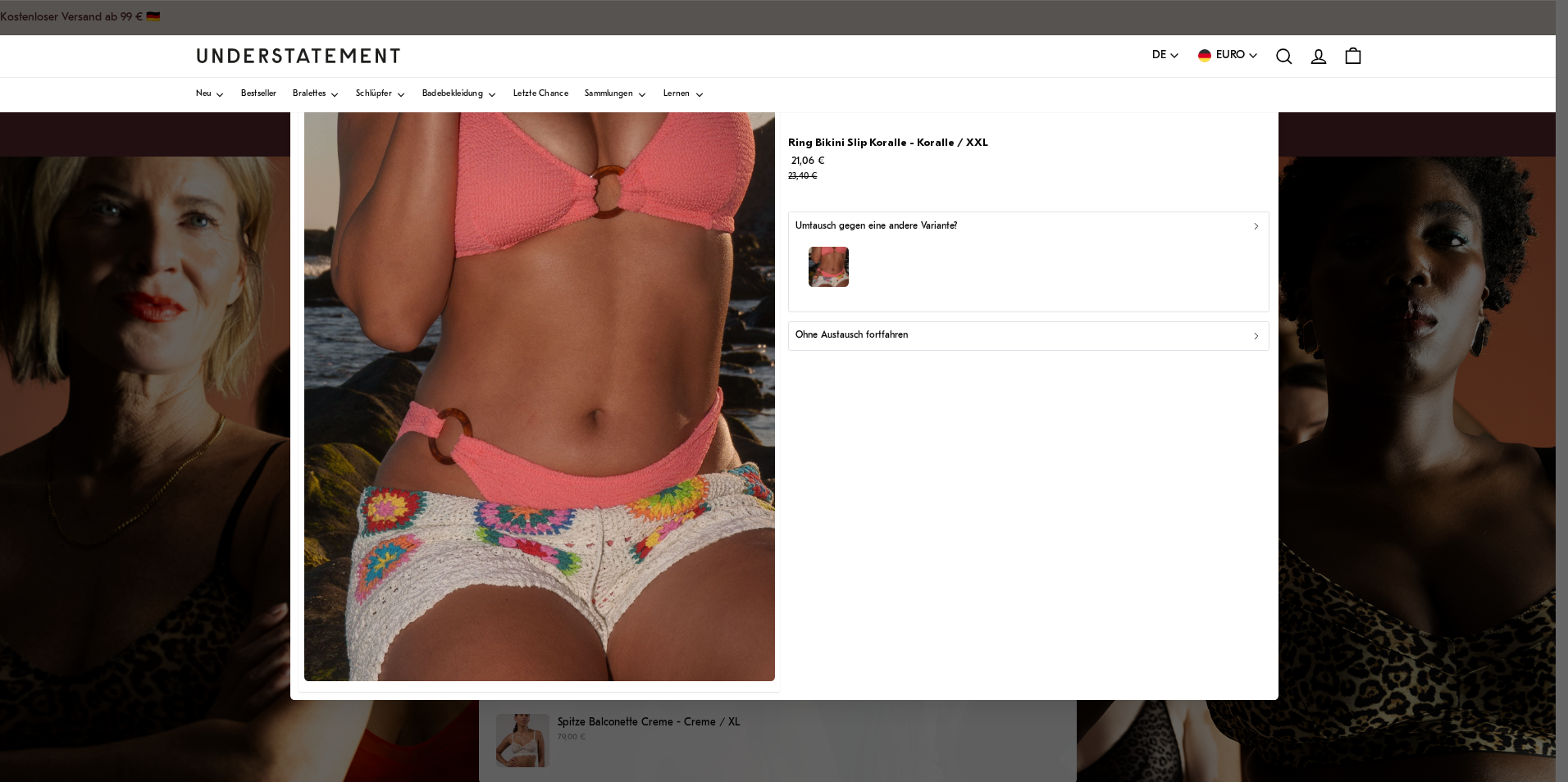
click at [1034, 336] on div "Ohne Austausch fortfahren" at bounding box center [1029, 335] width 467 height 15
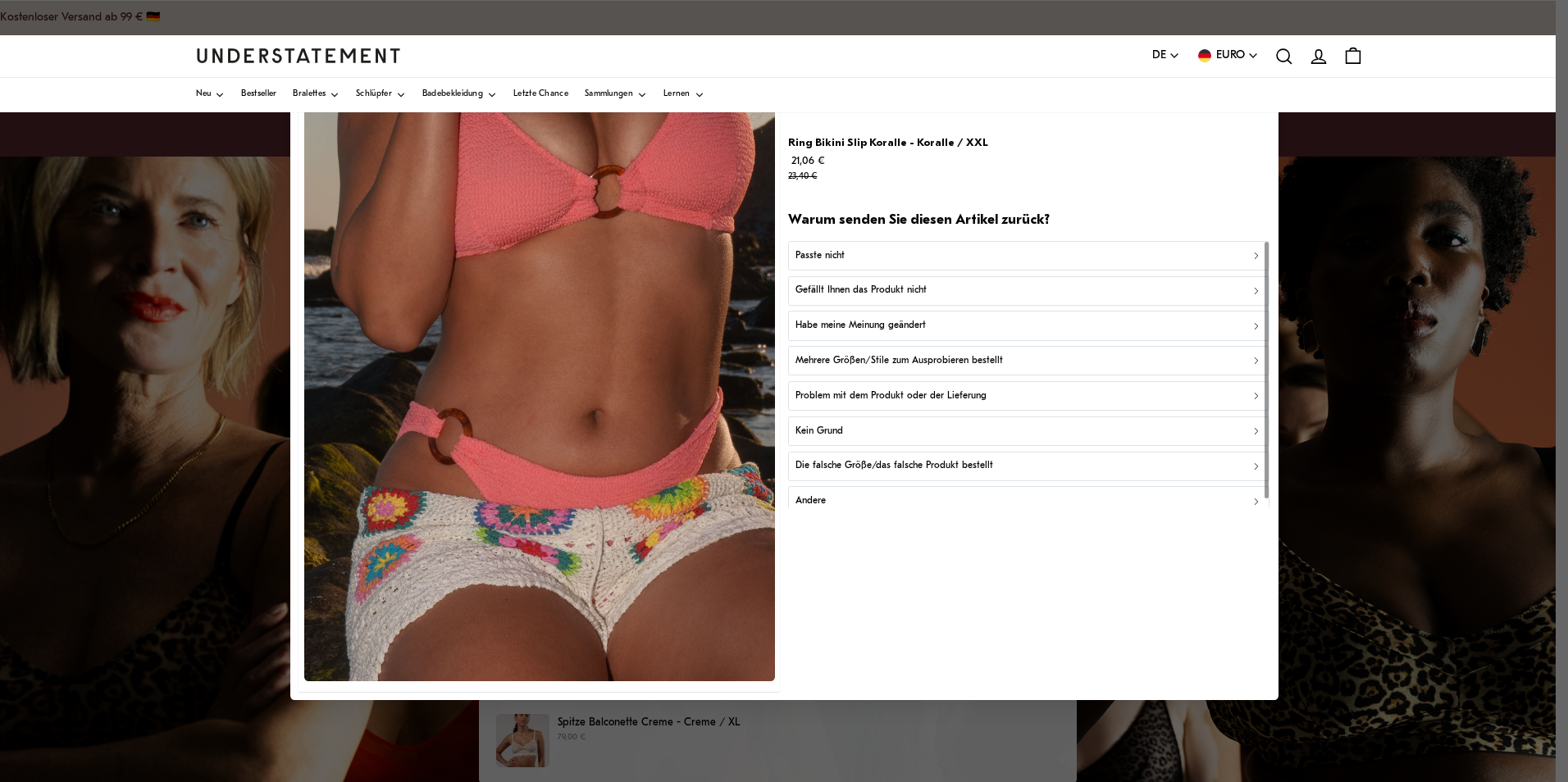
click at [1105, 166] on div "Ring Bikini Slip Koralle - Koralle / XXL 21,06 € 23,40 €" at bounding box center [1029, 160] width 481 height 51
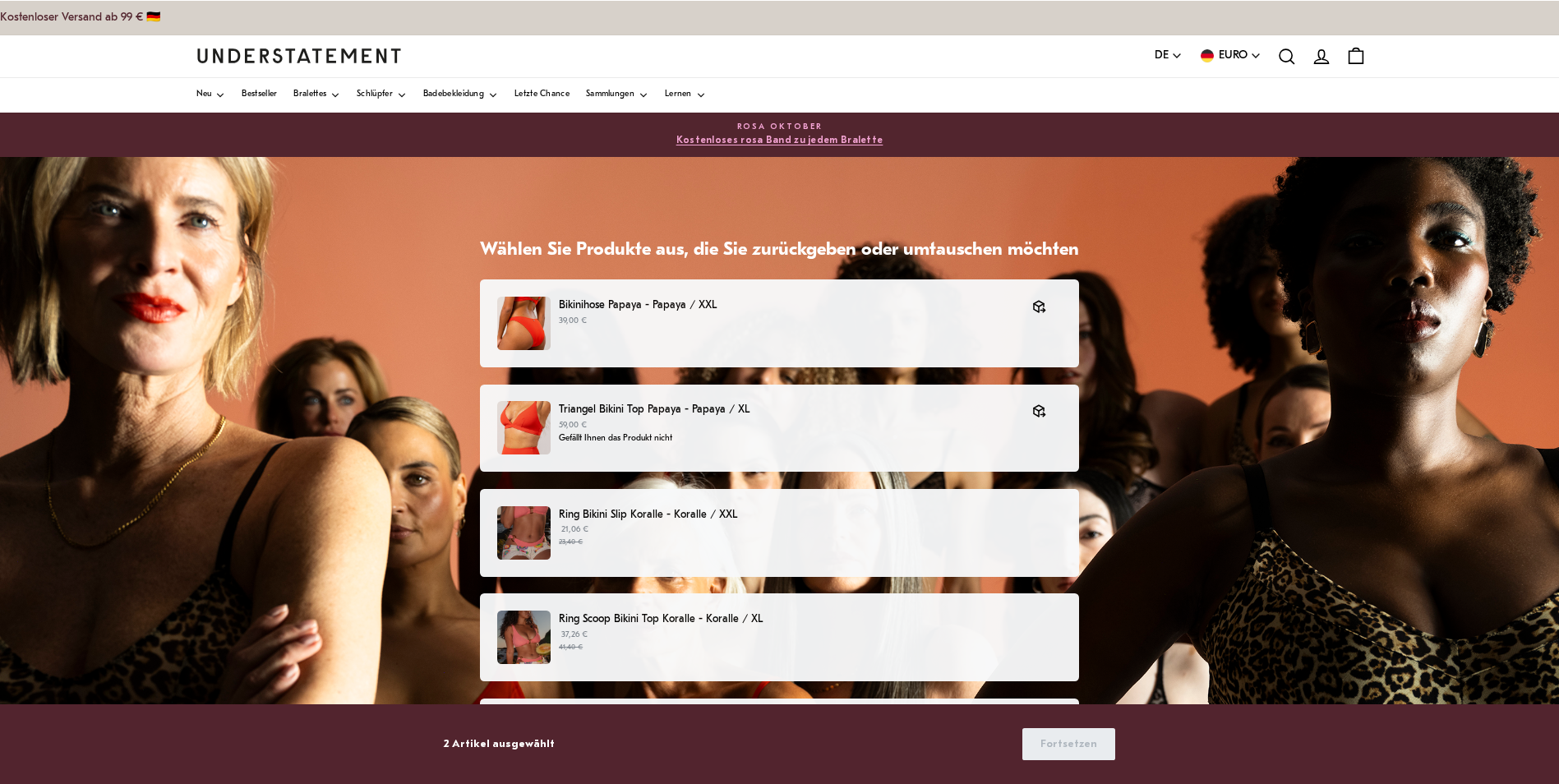
click at [662, 246] on h1 "Wählen Sie Produkte aus, die Sie zurückgeben oder umtauschen möchten" at bounding box center [780, 251] width 599 height 23
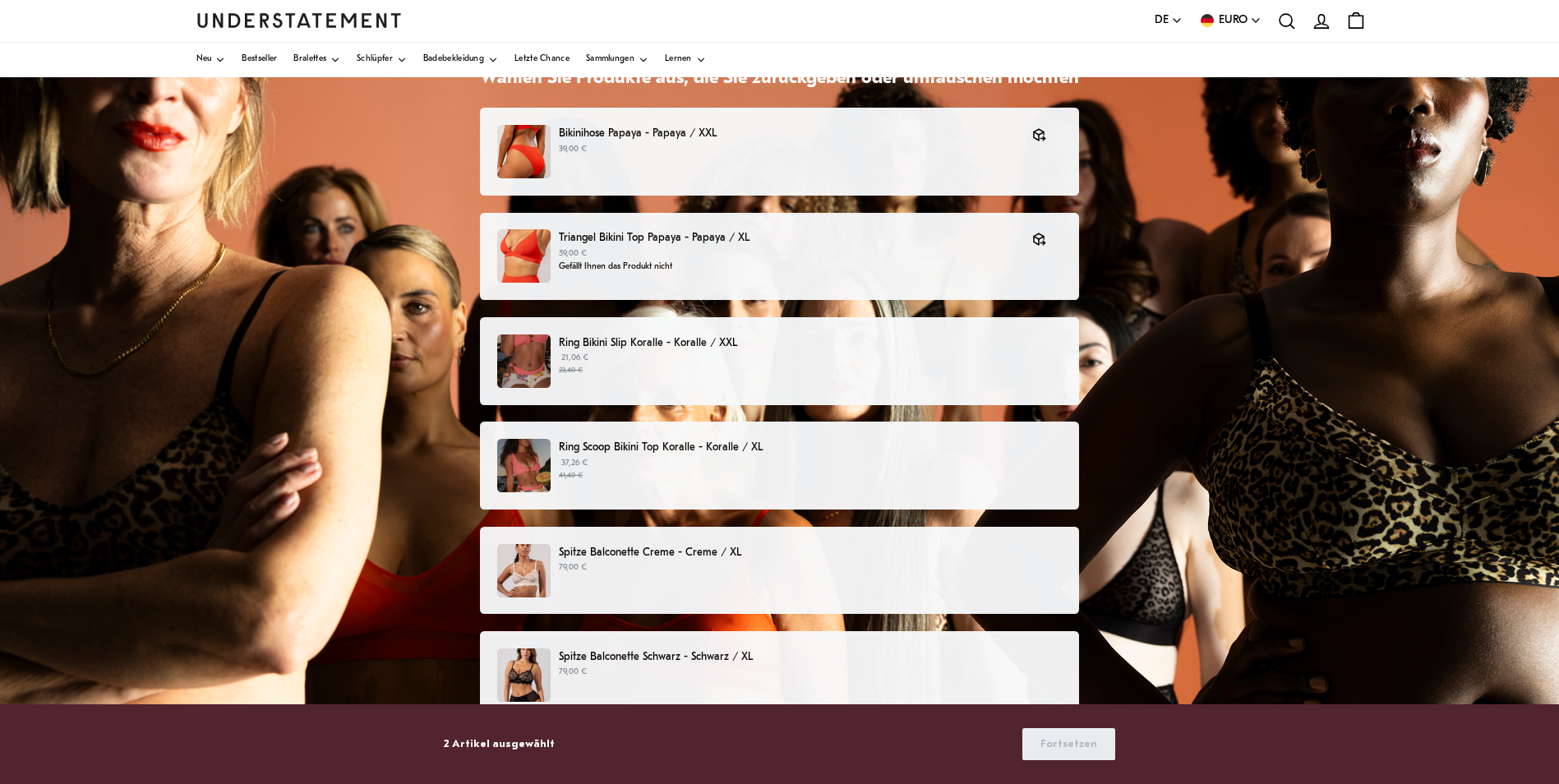
scroll to position [222, 0]
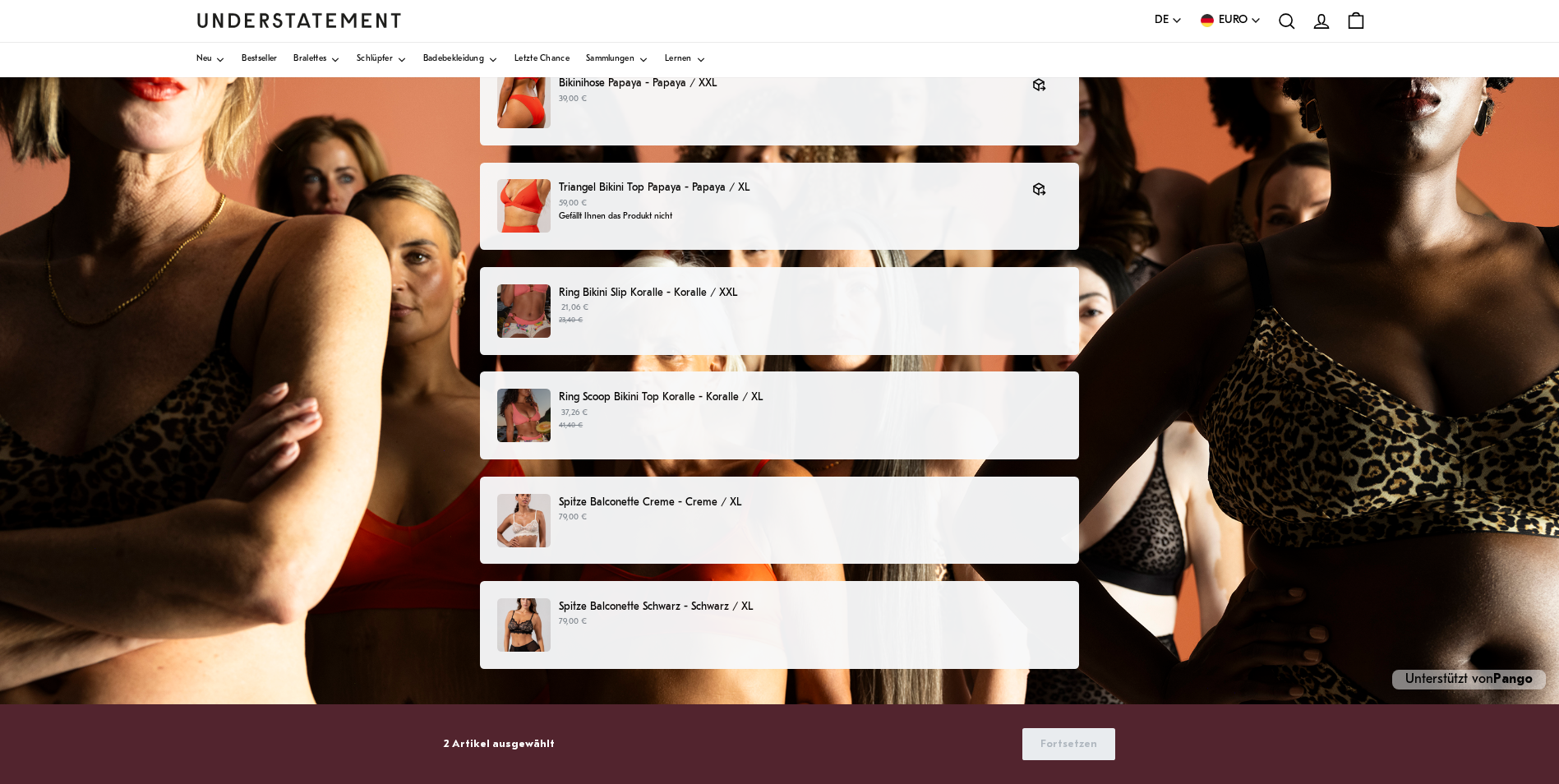
click at [1221, 559] on div "Wählen Sie Produkte aus, die Sie zurückgeben oder umtauschen möchten Bikinihose…" at bounding box center [780, 360] width 1559 height 850
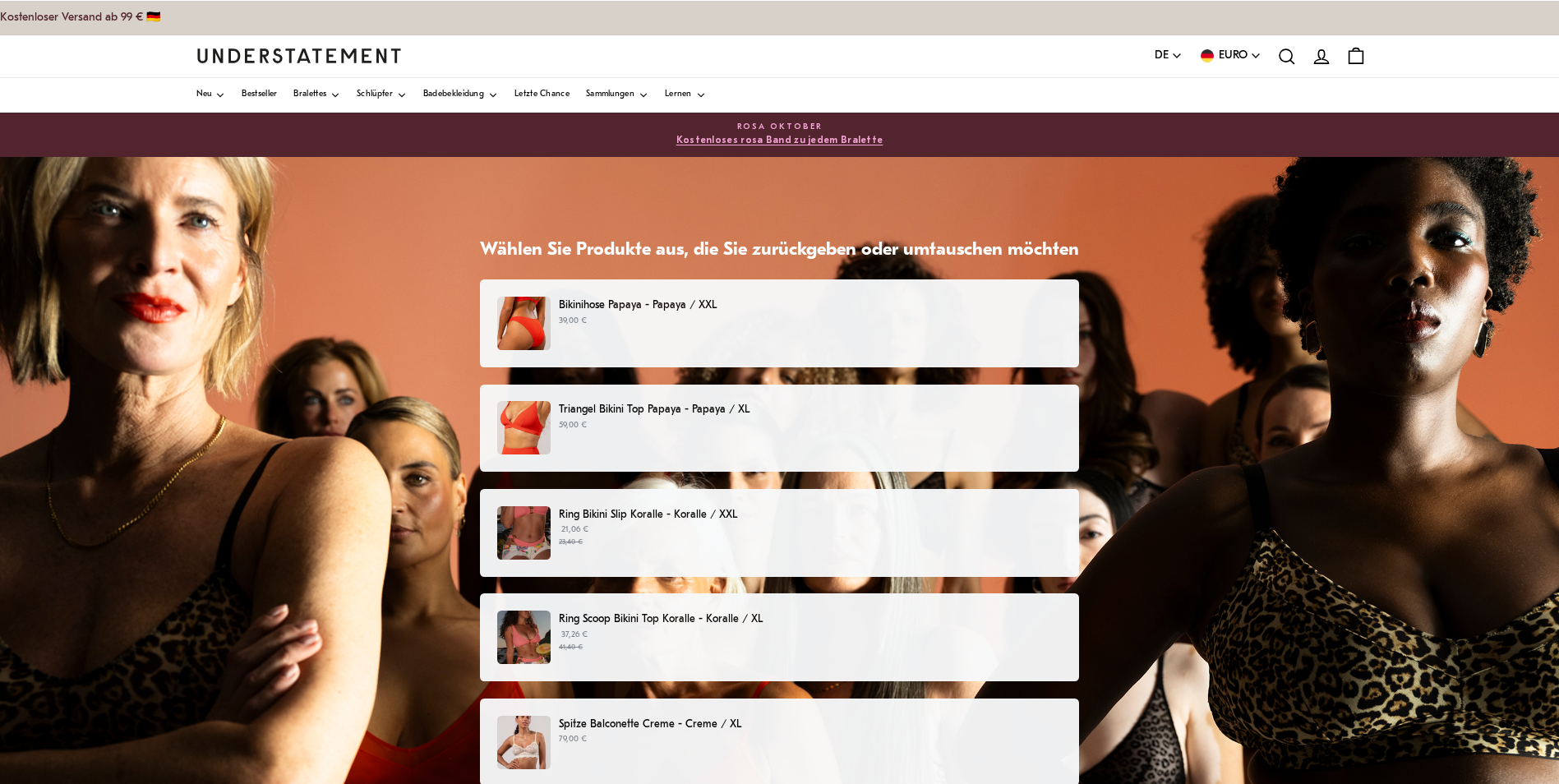
click at [949, 338] on div "Bikinihose Papaya - Papaya / XXL 39,00 €" at bounding box center [779, 323] width 564 height 53
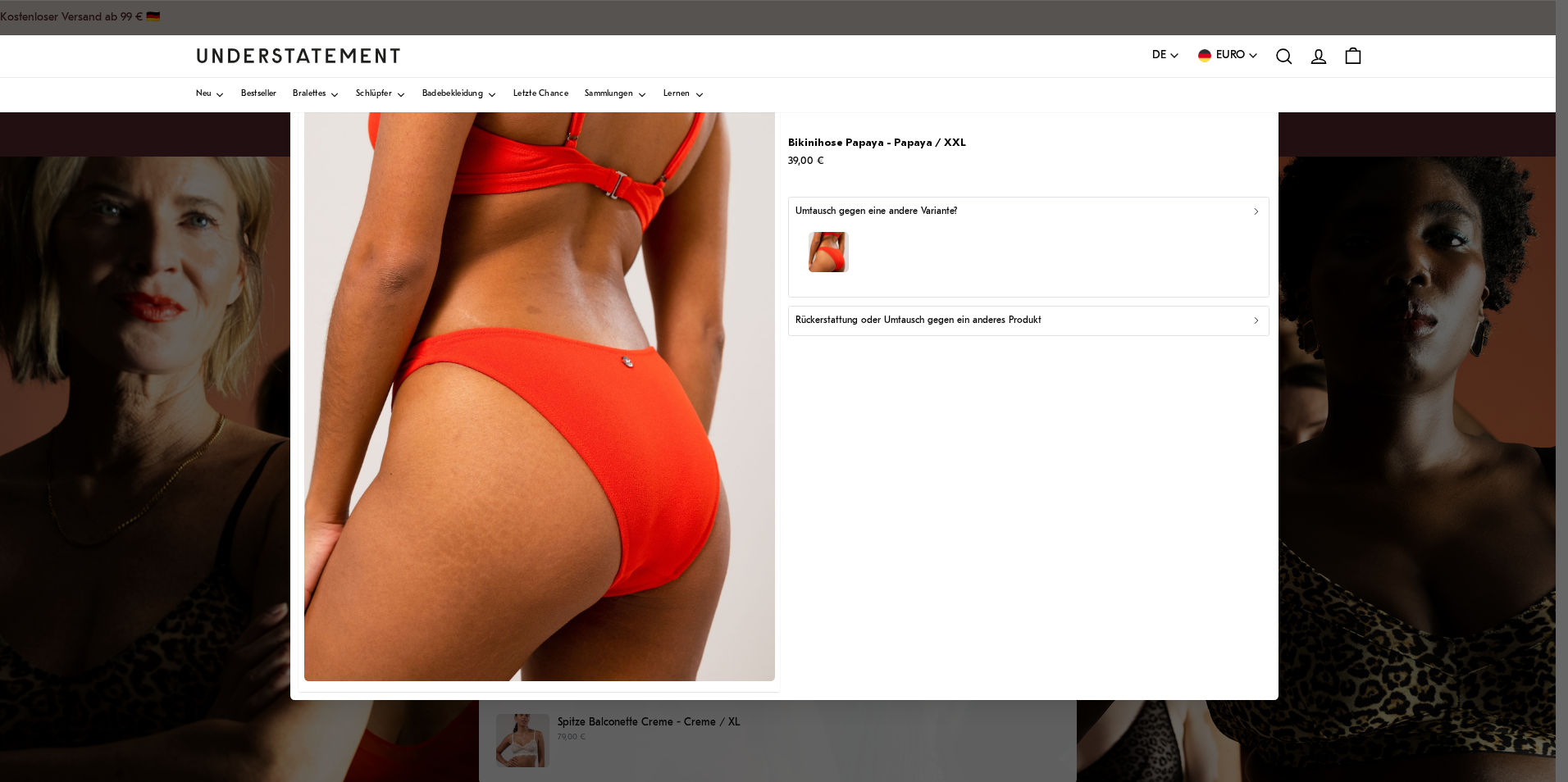
click at [1251, 207] on icon "button" at bounding box center [1256, 211] width 12 height 12
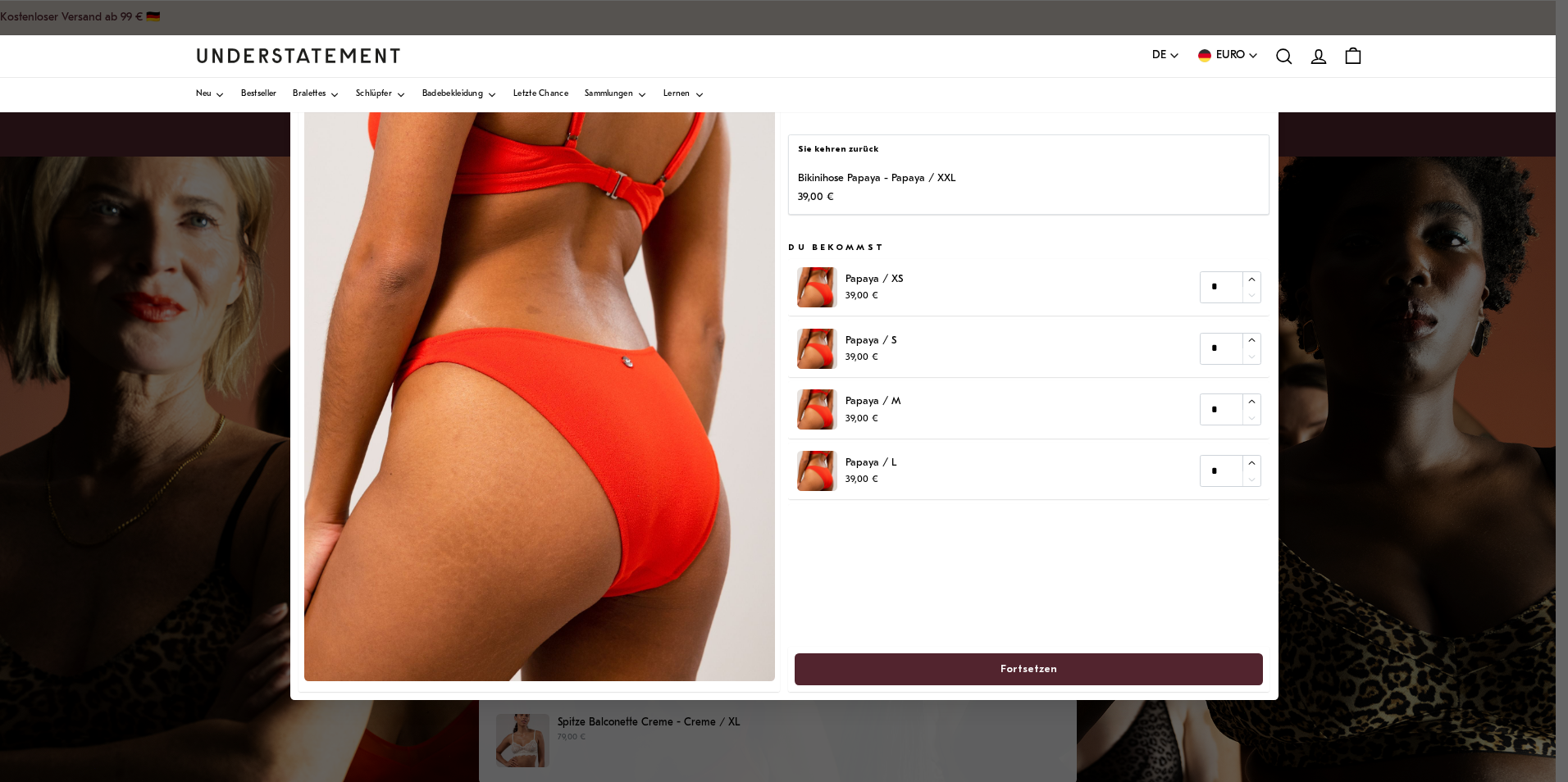
click at [1136, 206] on div "Sie kehren zurück Bikinihose Papaya - Papaya / XXL 39,00 €" at bounding box center [1029, 175] width 481 height 81
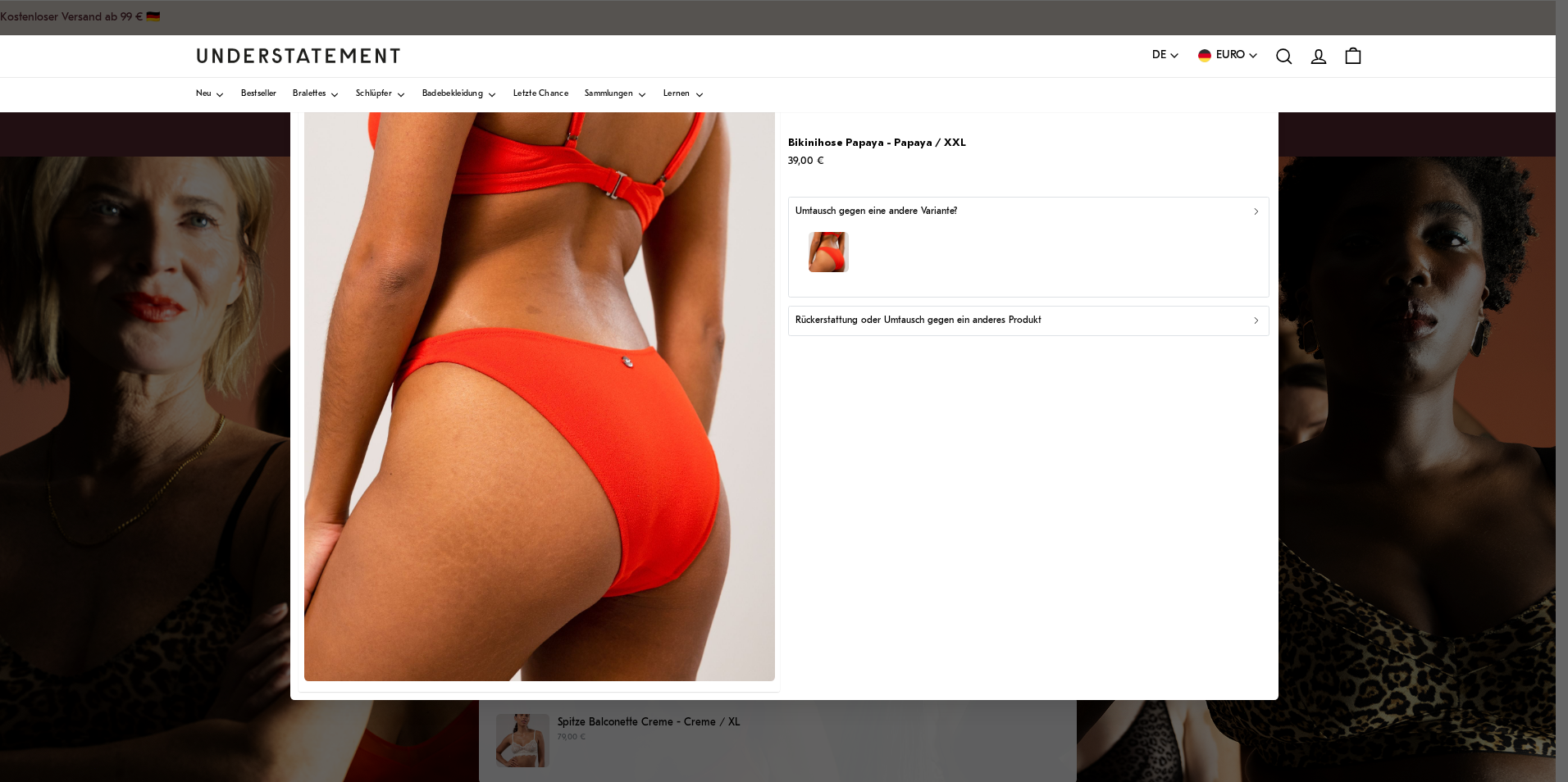
click at [1252, 321] on icon "button" at bounding box center [1256, 321] width 12 height 12
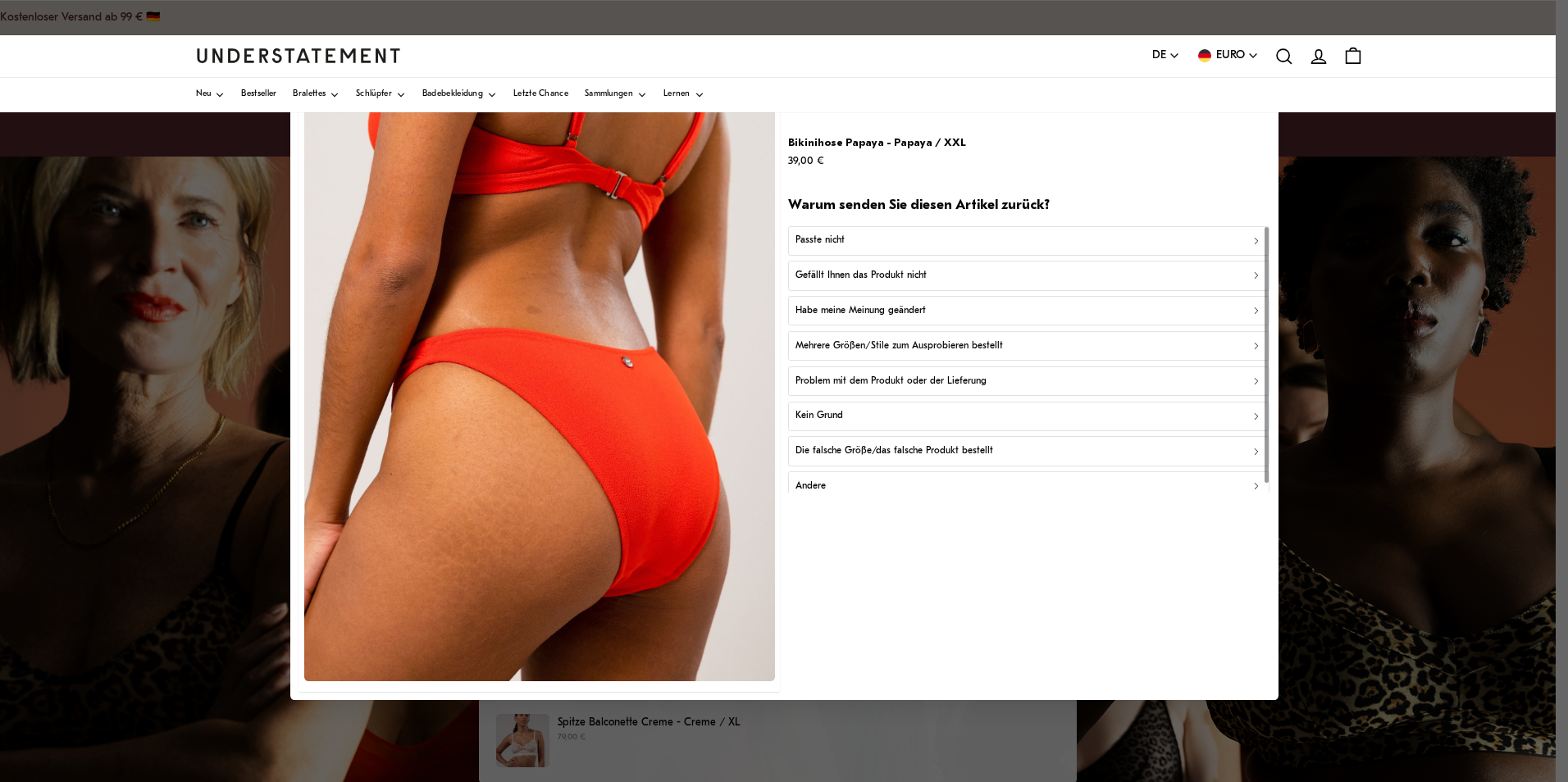
click at [1038, 243] on div "Passte nicht" at bounding box center [1029, 240] width 467 height 15
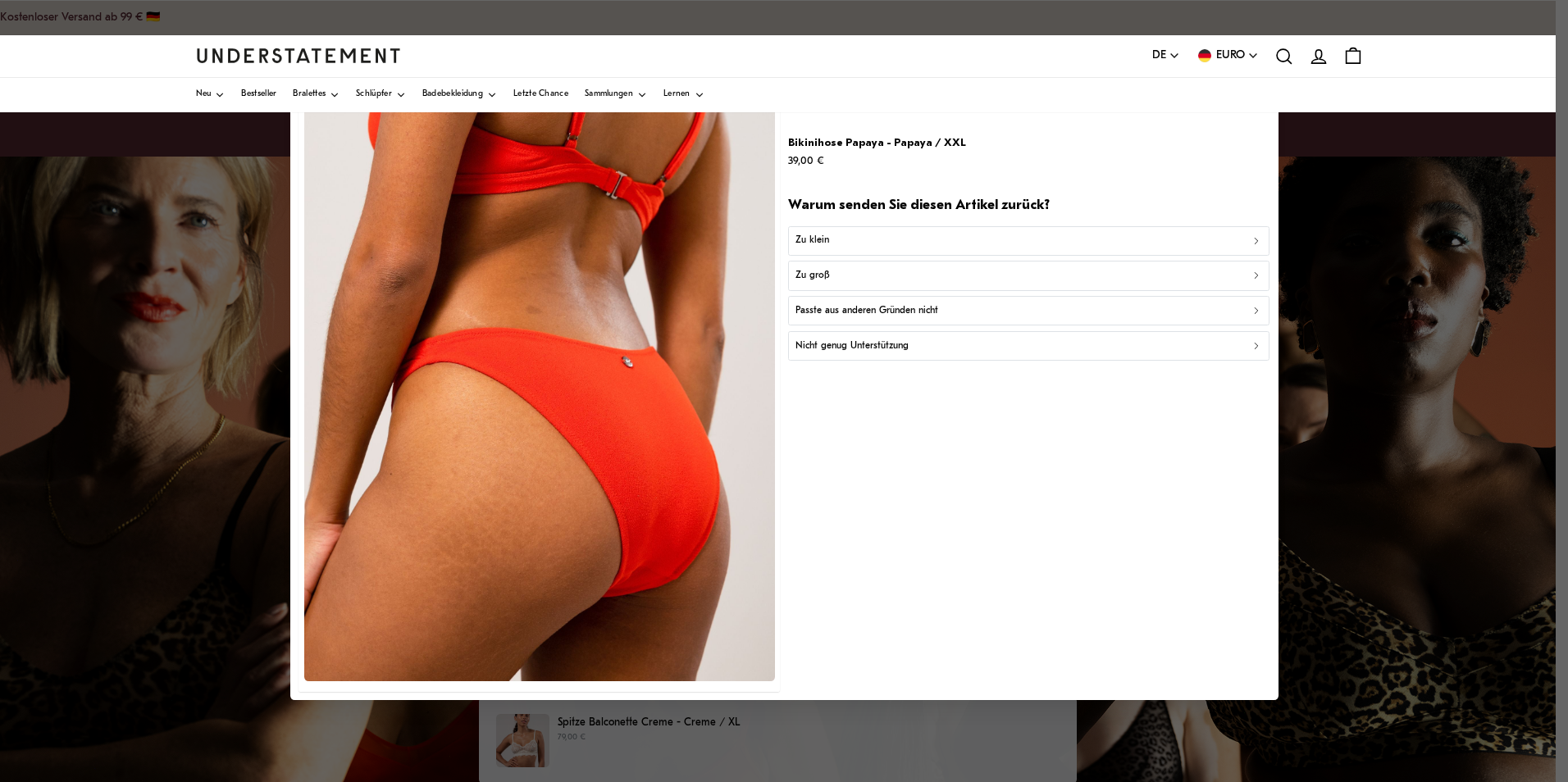
click at [965, 309] on div "Passte aus anderen Gründen nicht" at bounding box center [1029, 311] width 467 height 15
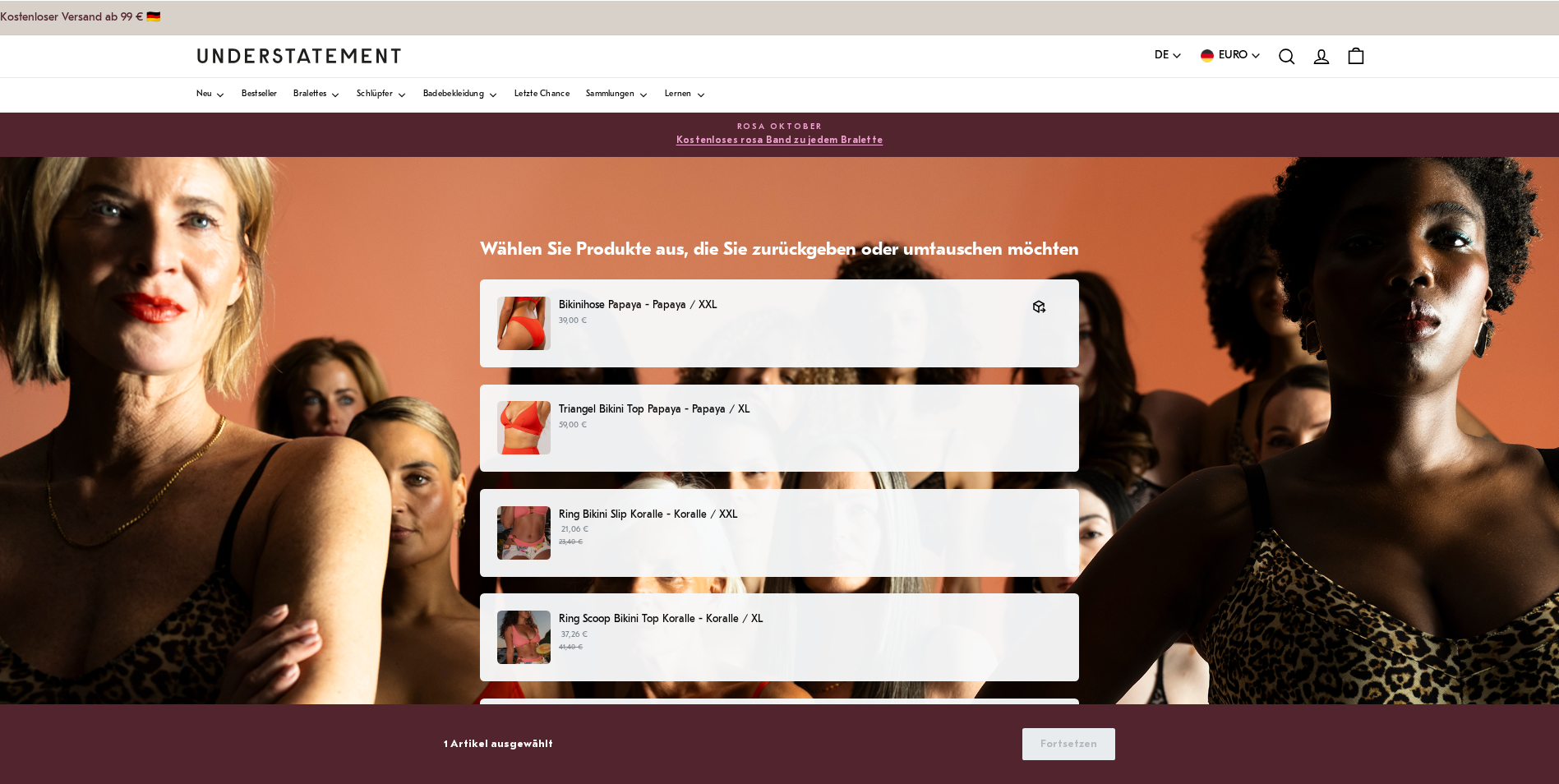
click at [1004, 417] on p "Triangel Bikini Top Papaya - Papaya / XL" at bounding box center [810, 410] width 503 height 17
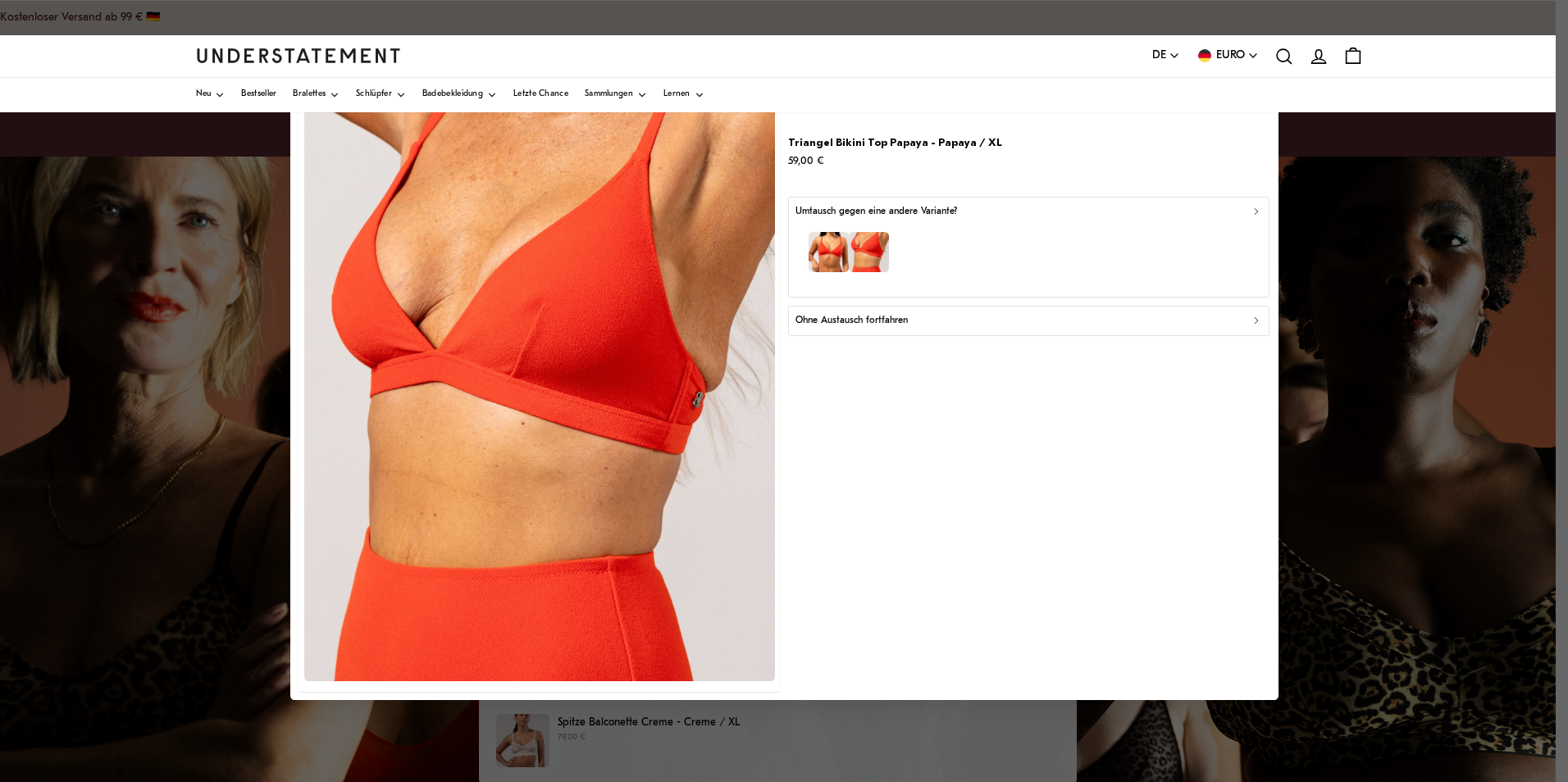
click at [1085, 316] on div "Ohne Austausch fortfahren" at bounding box center [1029, 321] width 467 height 15
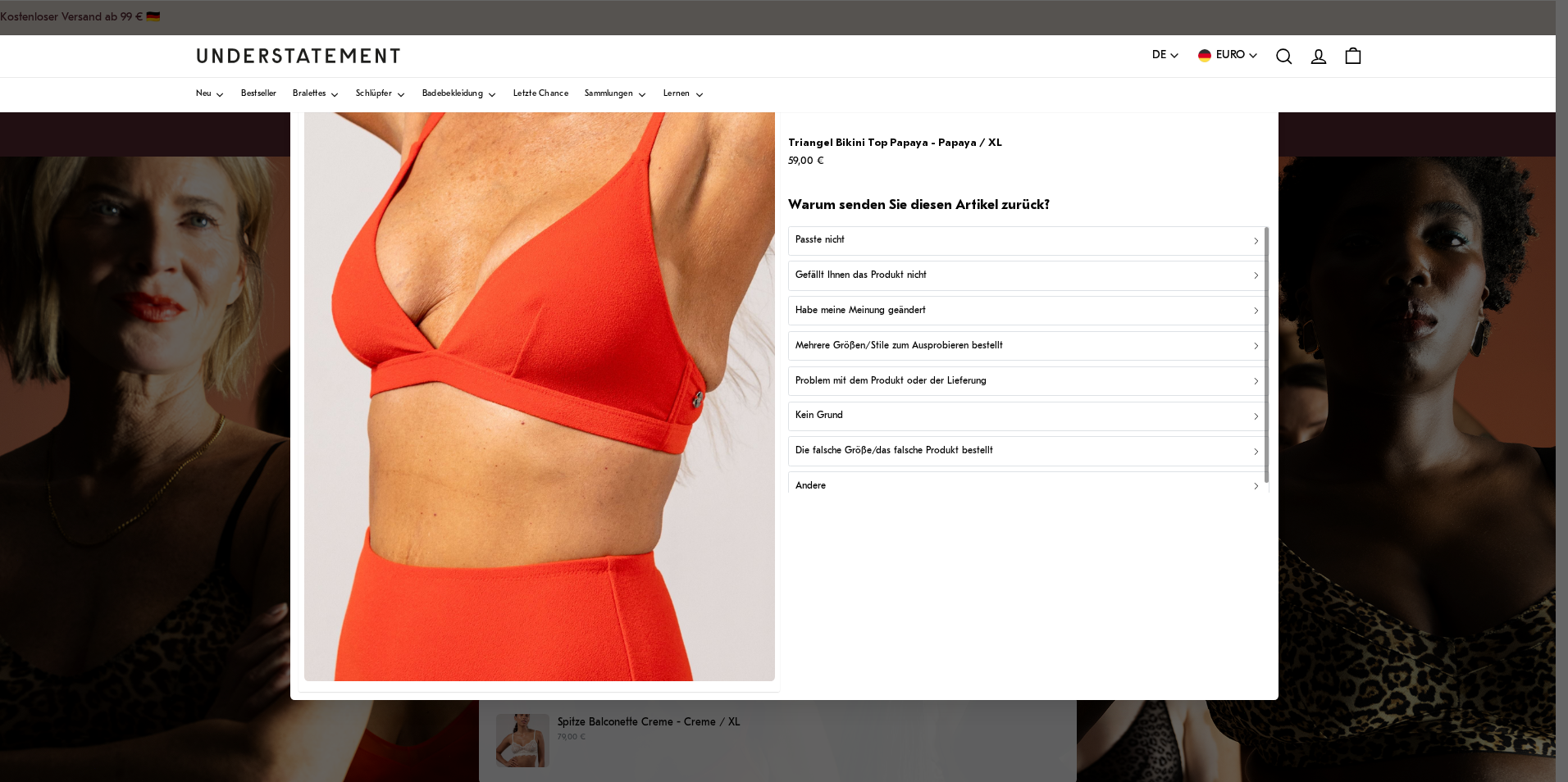
click at [1054, 237] on div "Passte nicht" at bounding box center [1029, 240] width 467 height 15
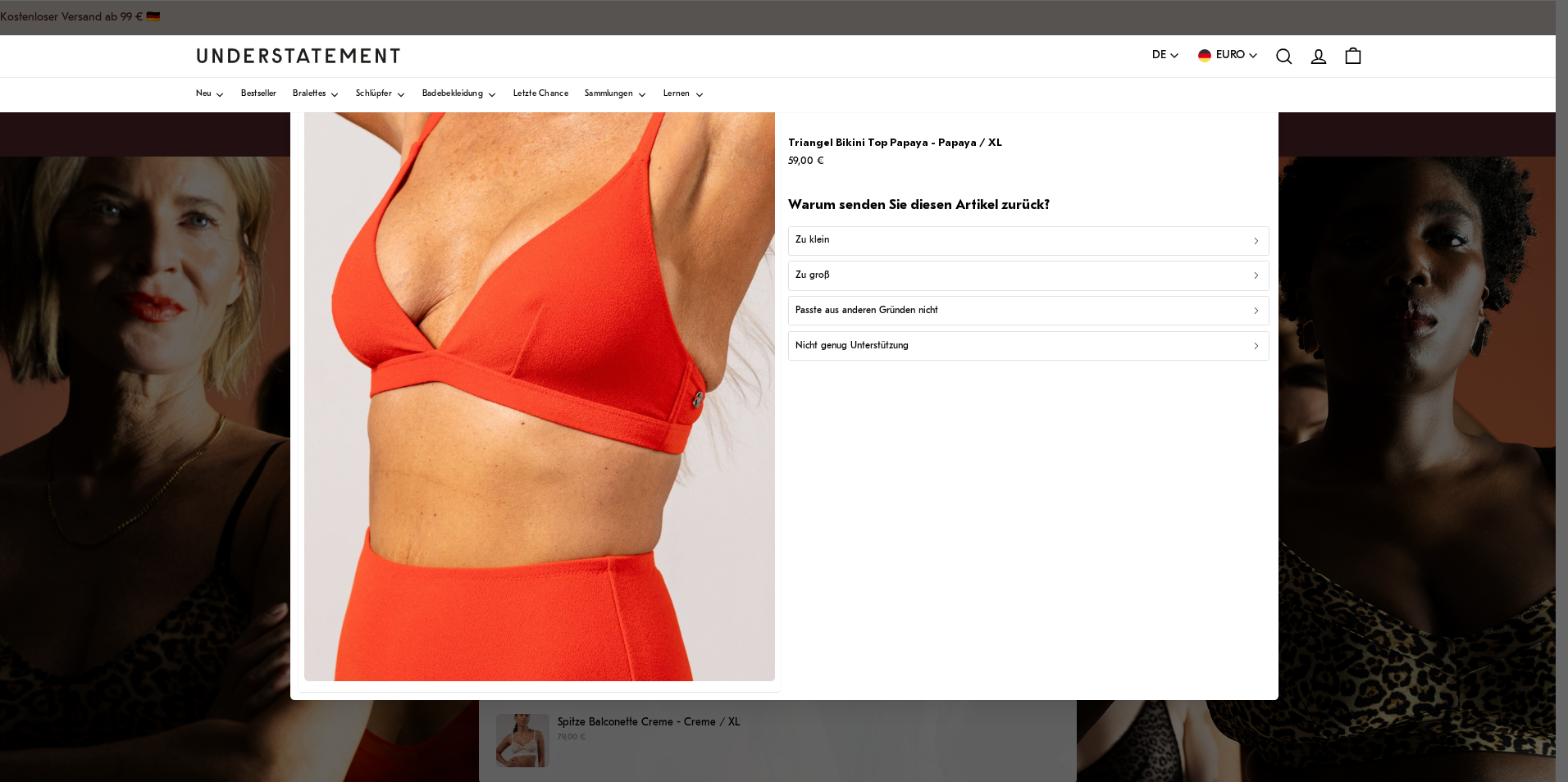
click at [1027, 312] on div "Passte aus anderen Gründen nicht" at bounding box center [1029, 311] width 467 height 15
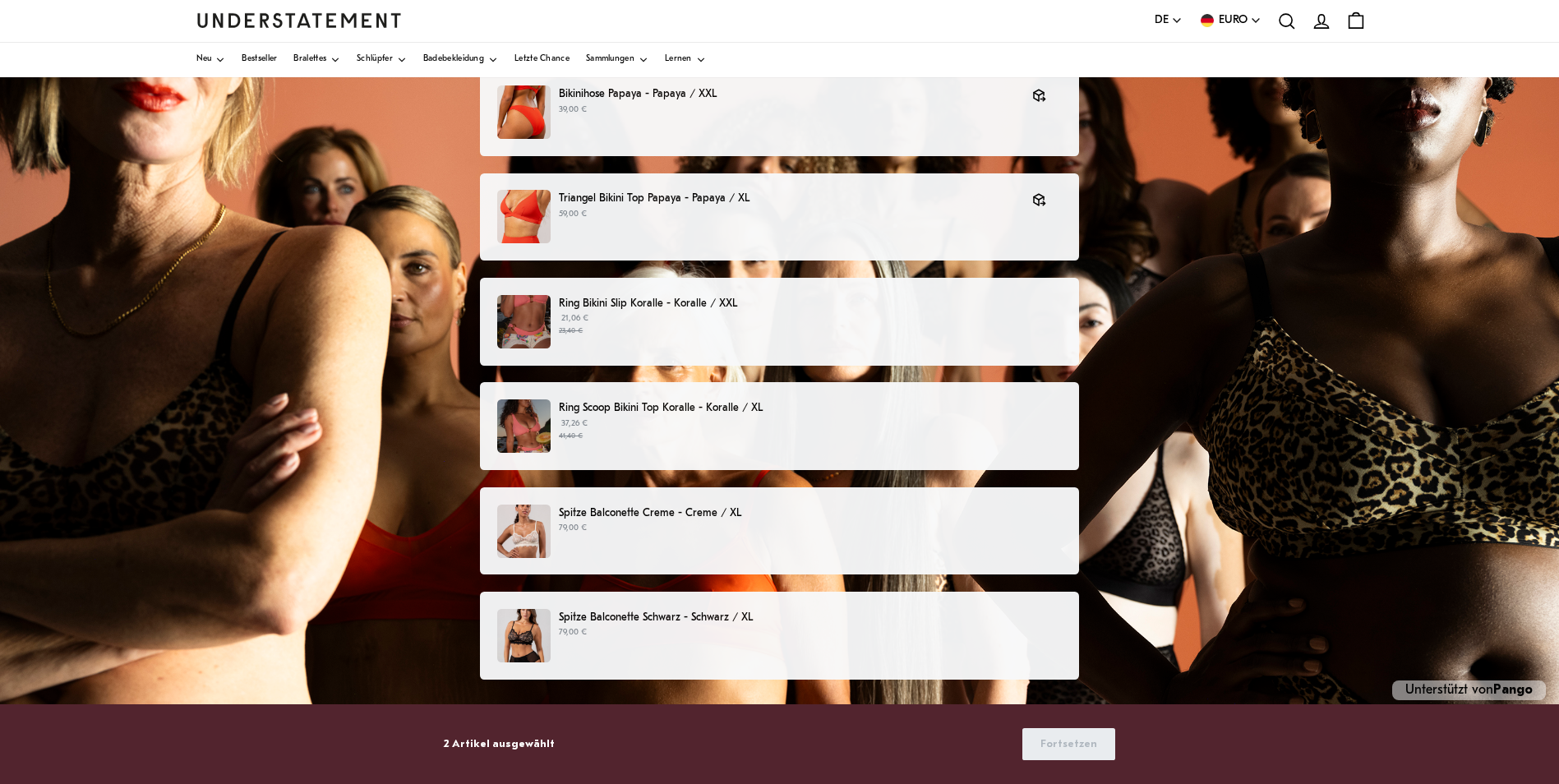
scroll to position [222, 0]
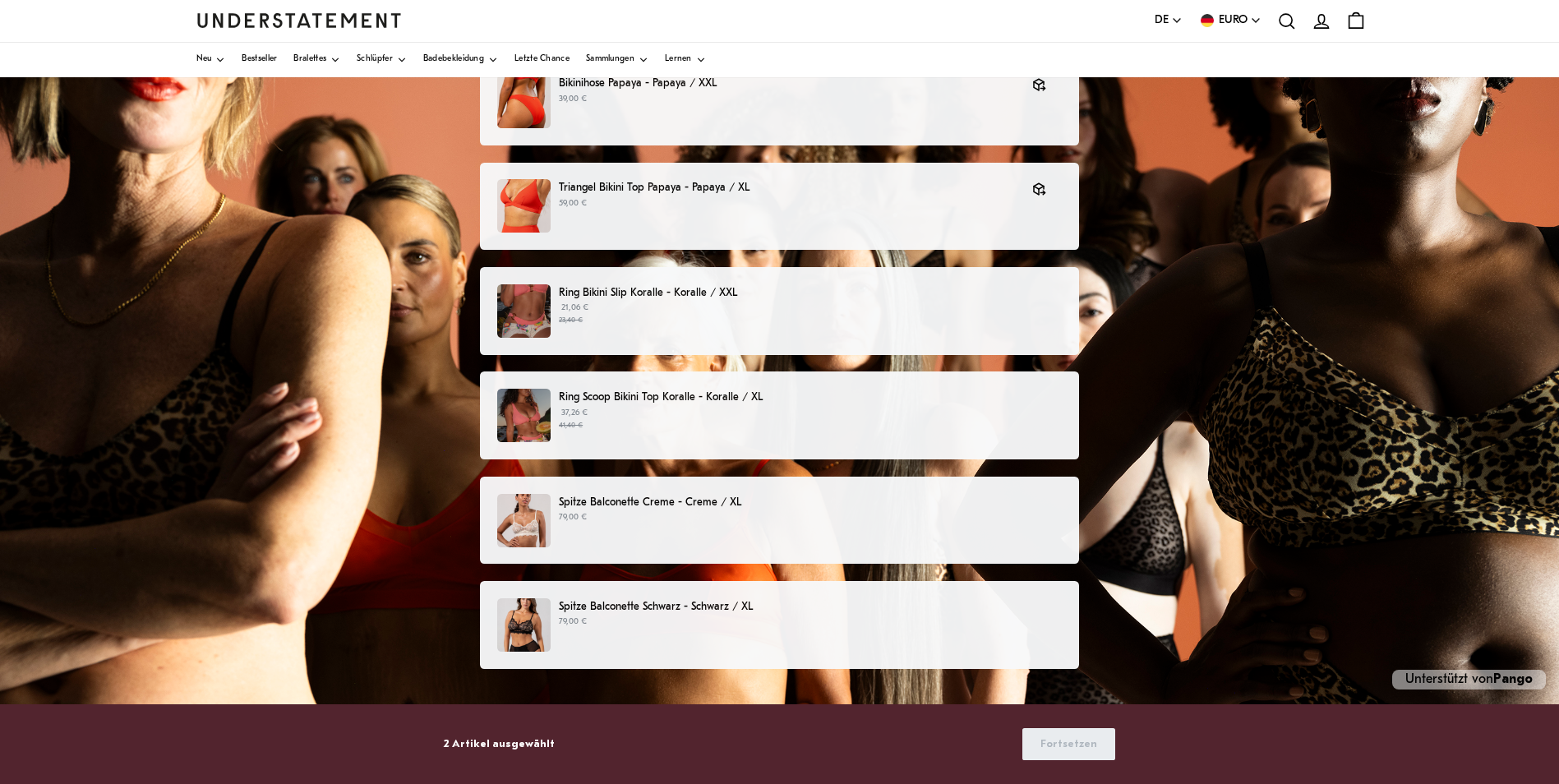
click at [521, 743] on p "2 Artikel ausgewählt" at bounding box center [499, 743] width 111 height 17
click at [391, 621] on div "Wählen Sie Produkte aus, die Sie zurückgeben oder umtauschen möchten Bikinihose…" at bounding box center [780, 360] width 1559 height 850
click at [1440, 674] on font "Unterstützt von Pango" at bounding box center [1470, 680] width 128 height 14
click at [1024, 311] on p "21,06 € 23,40 €" at bounding box center [810, 313] width 503 height 24
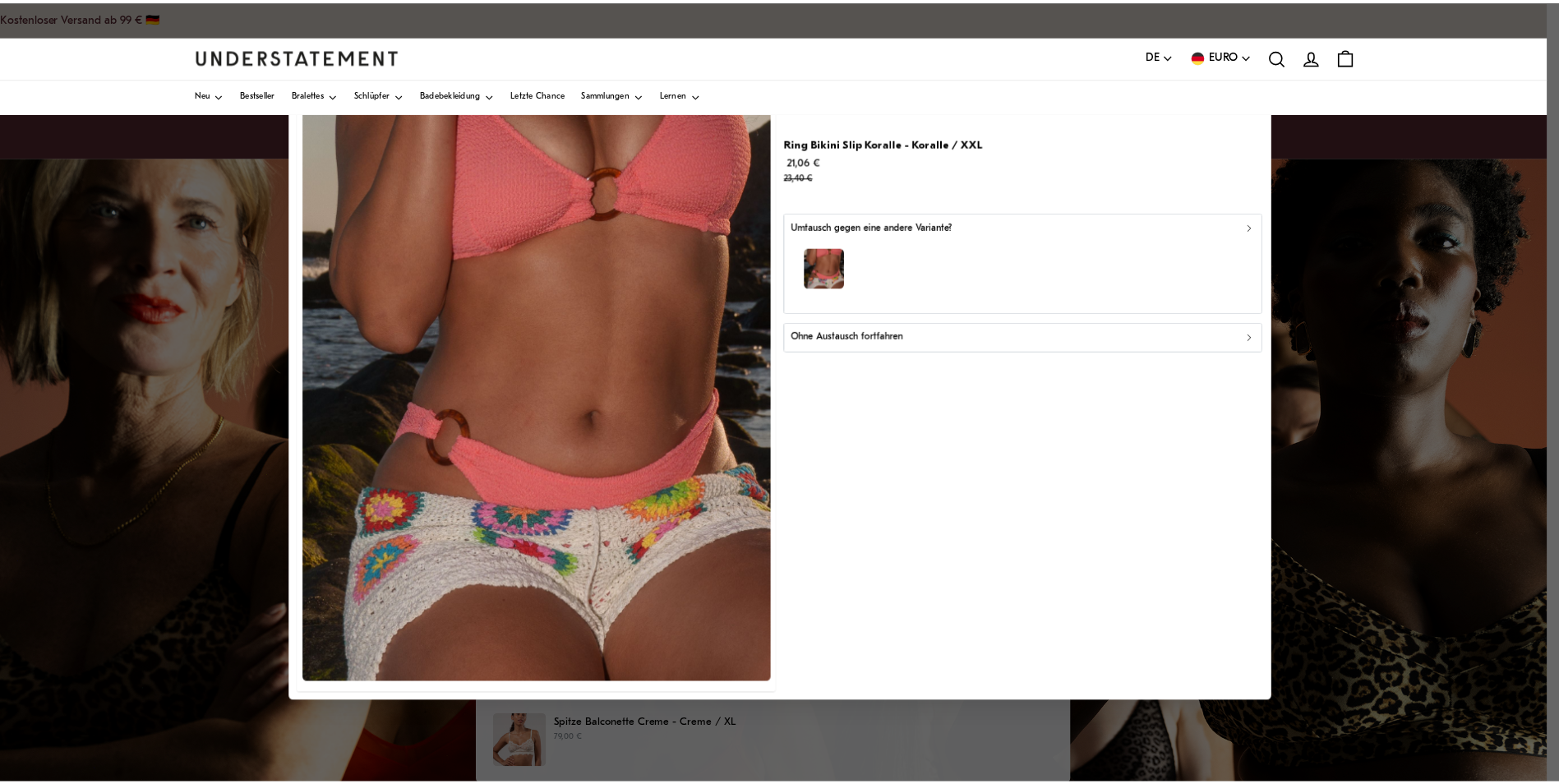
scroll to position [222, 0]
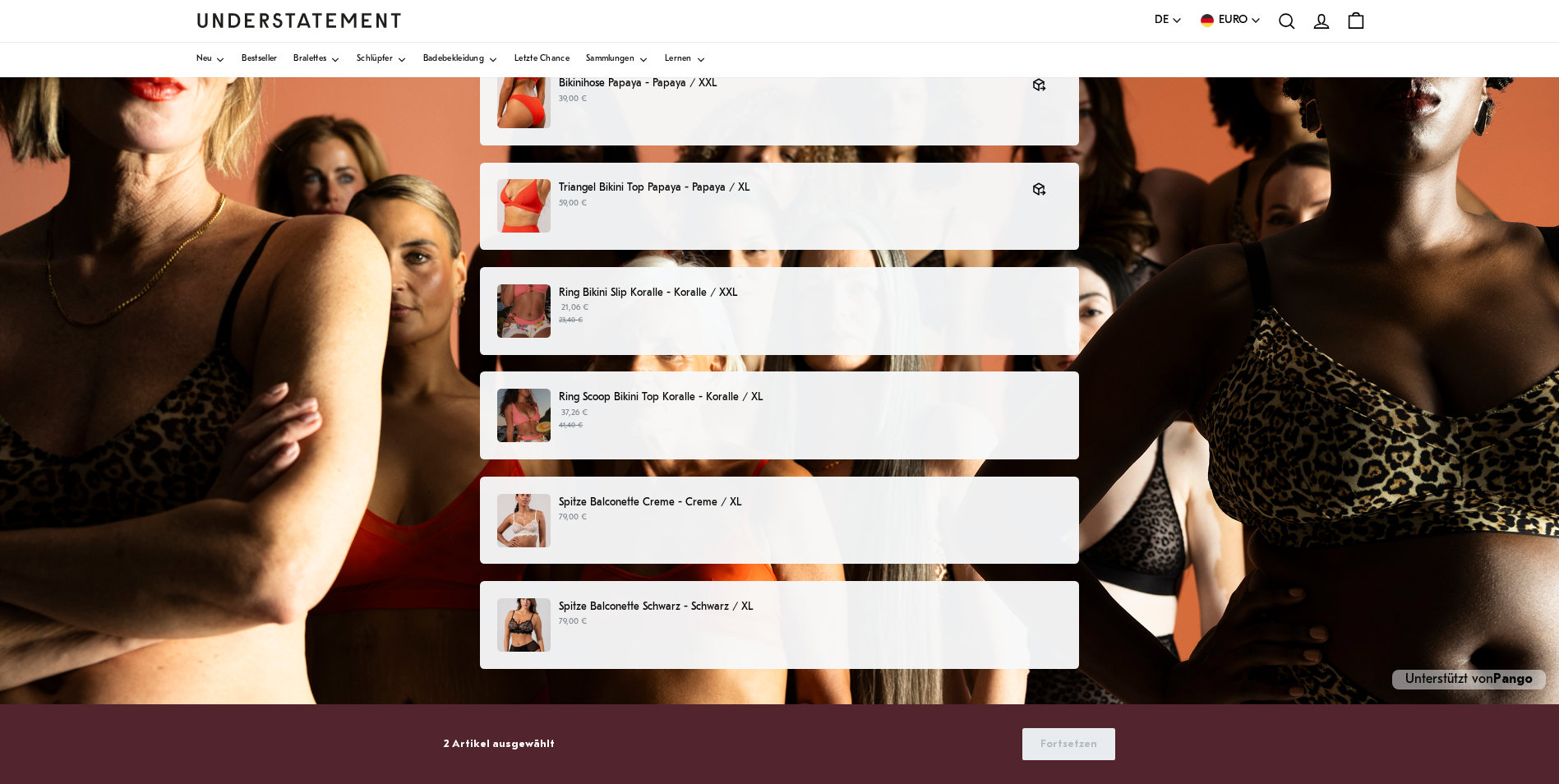
click at [731, 409] on p "37,26 € 41,40 €" at bounding box center [810, 419] width 503 height 24
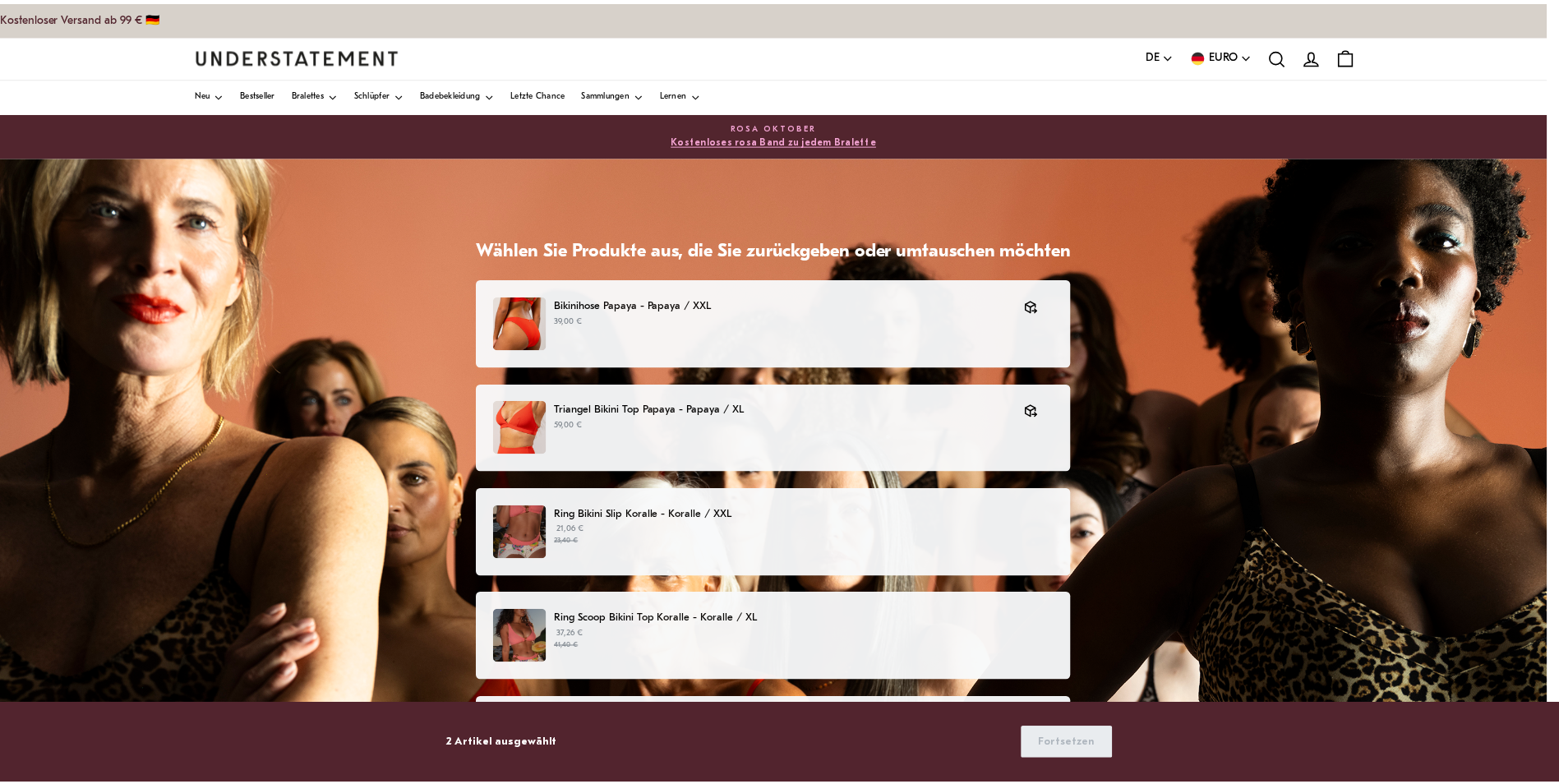
scroll to position [222, 0]
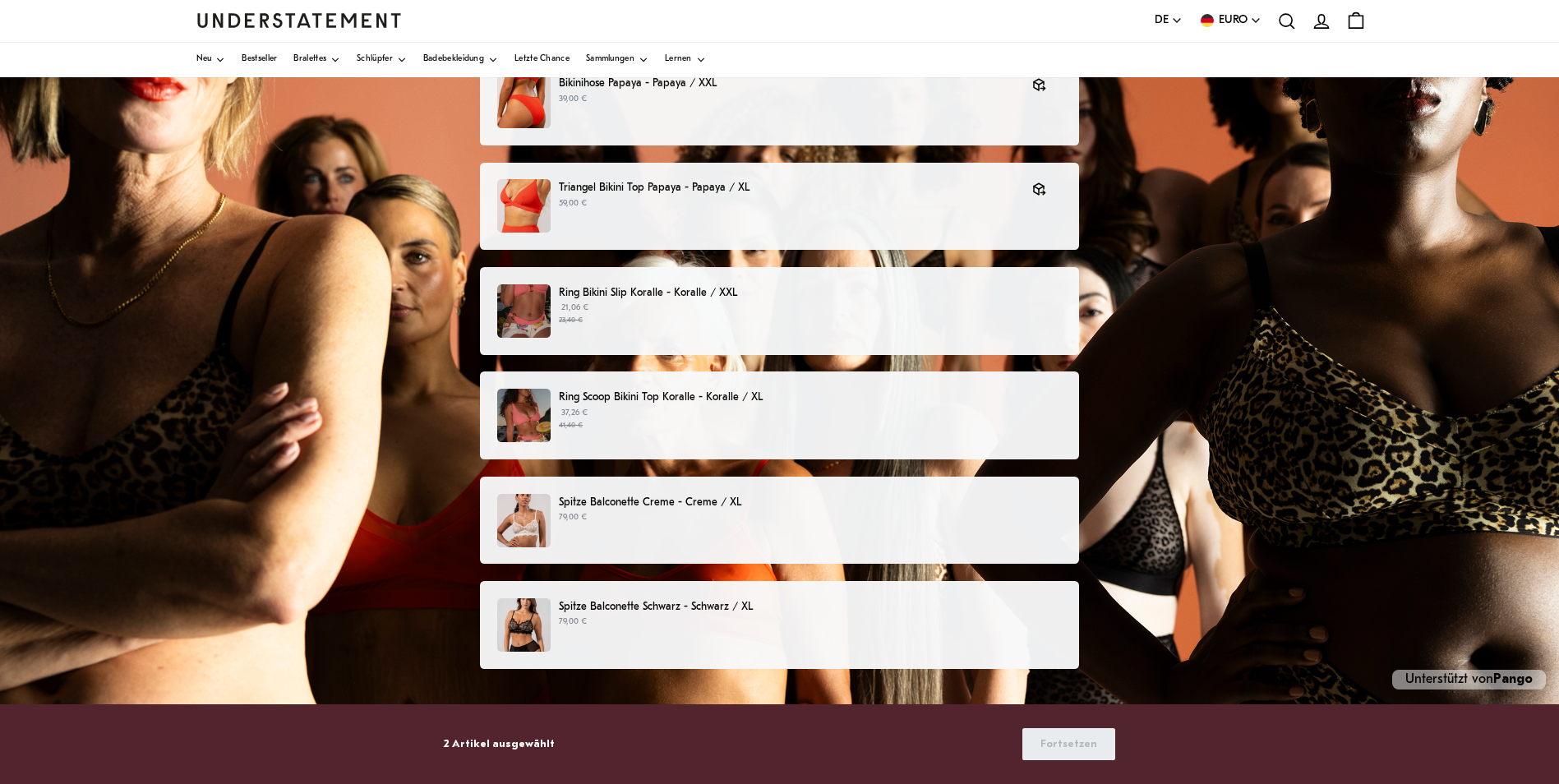
click at [807, 520] on p "79,00 €" at bounding box center [810, 518] width 503 height 14
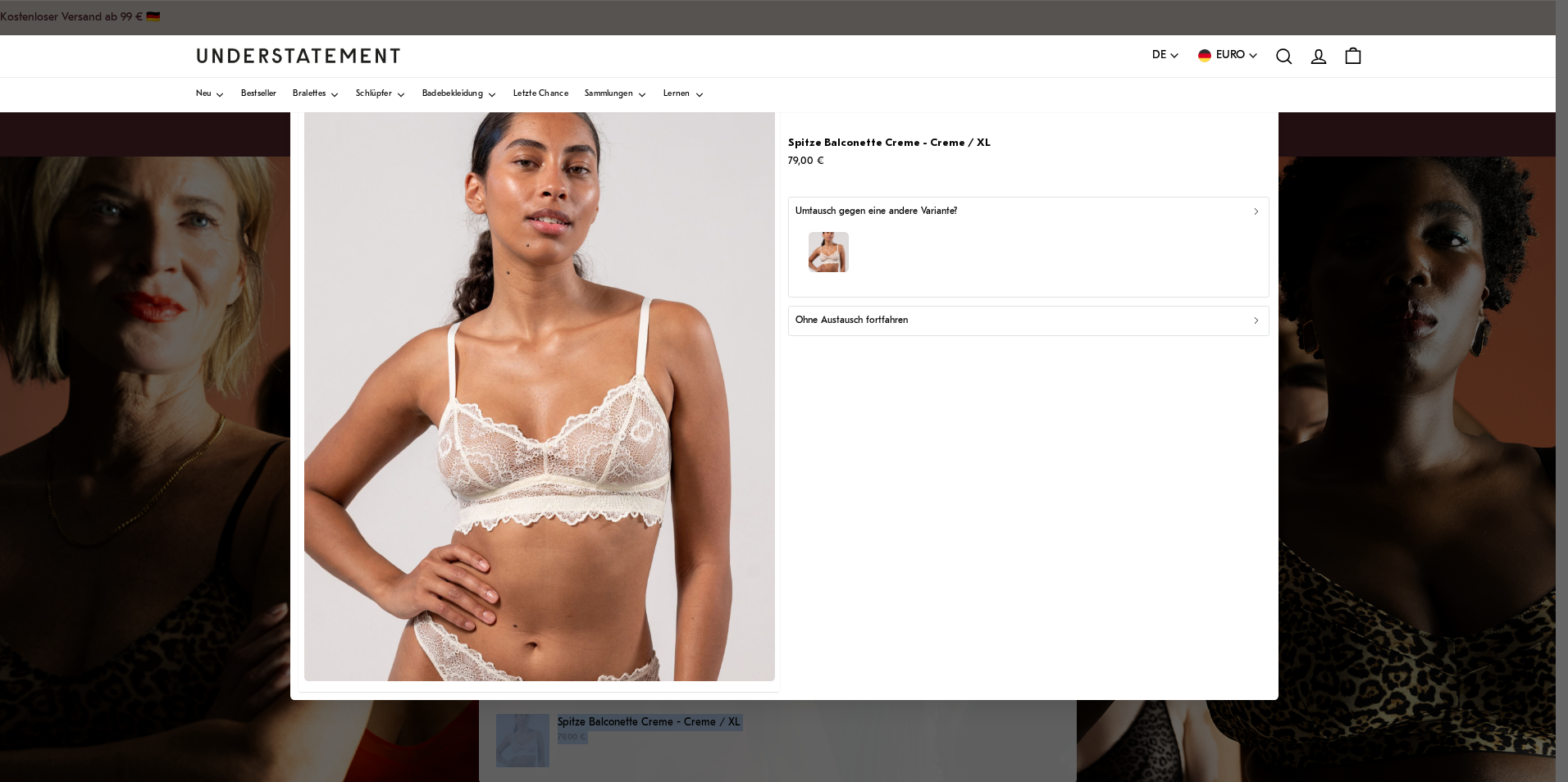
drag, startPoint x: 1556, startPoint y: 192, endPoint x: 1571, endPoint y: 123, distance: 70.6
click at [1555, 123] on html "Diese Website verwendet Cookies, um dir das beste Erlebnis zu bieten. Mehr erfa…" at bounding box center [784, 502] width 1568 height 1004
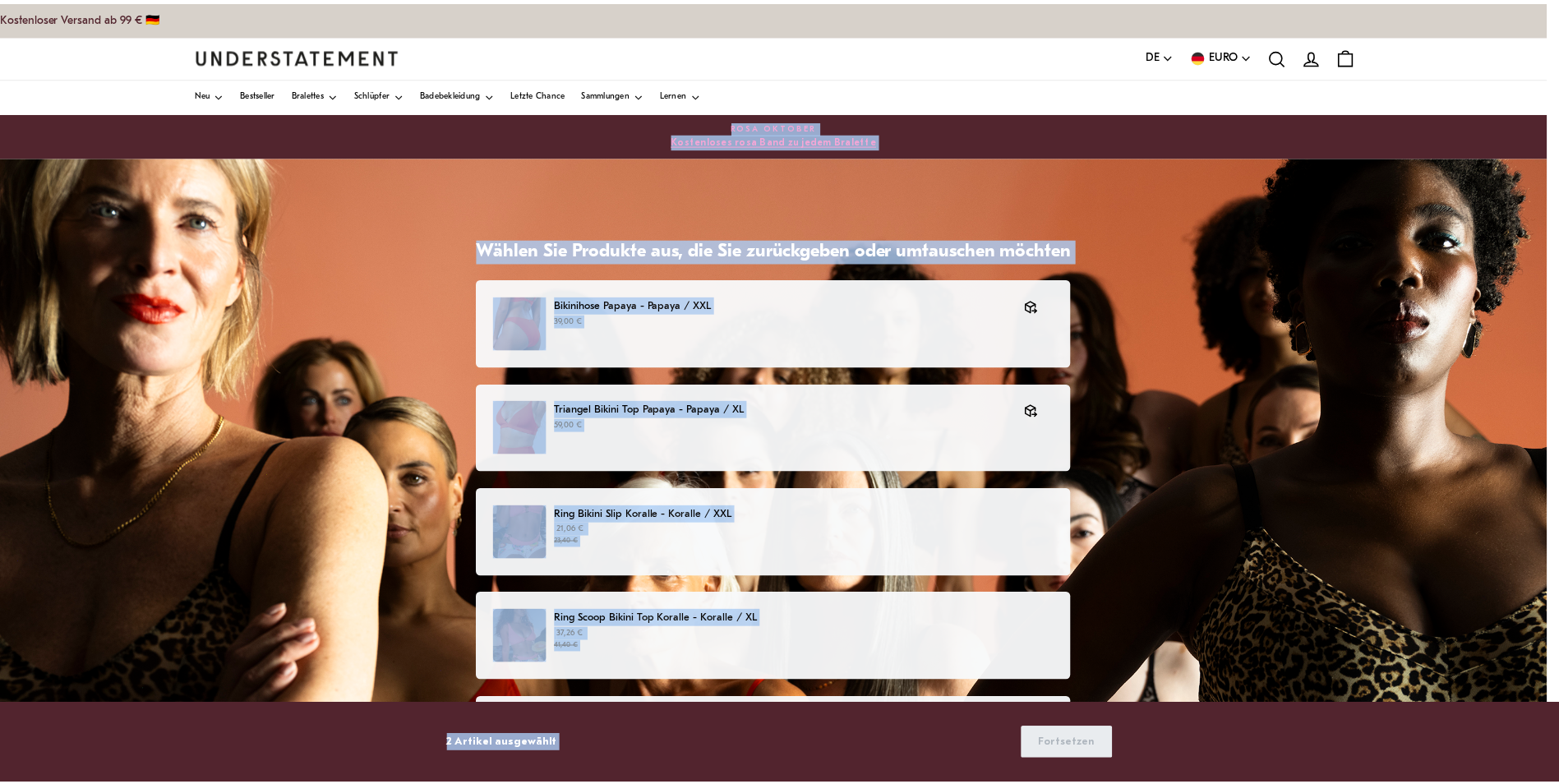
scroll to position [222, 0]
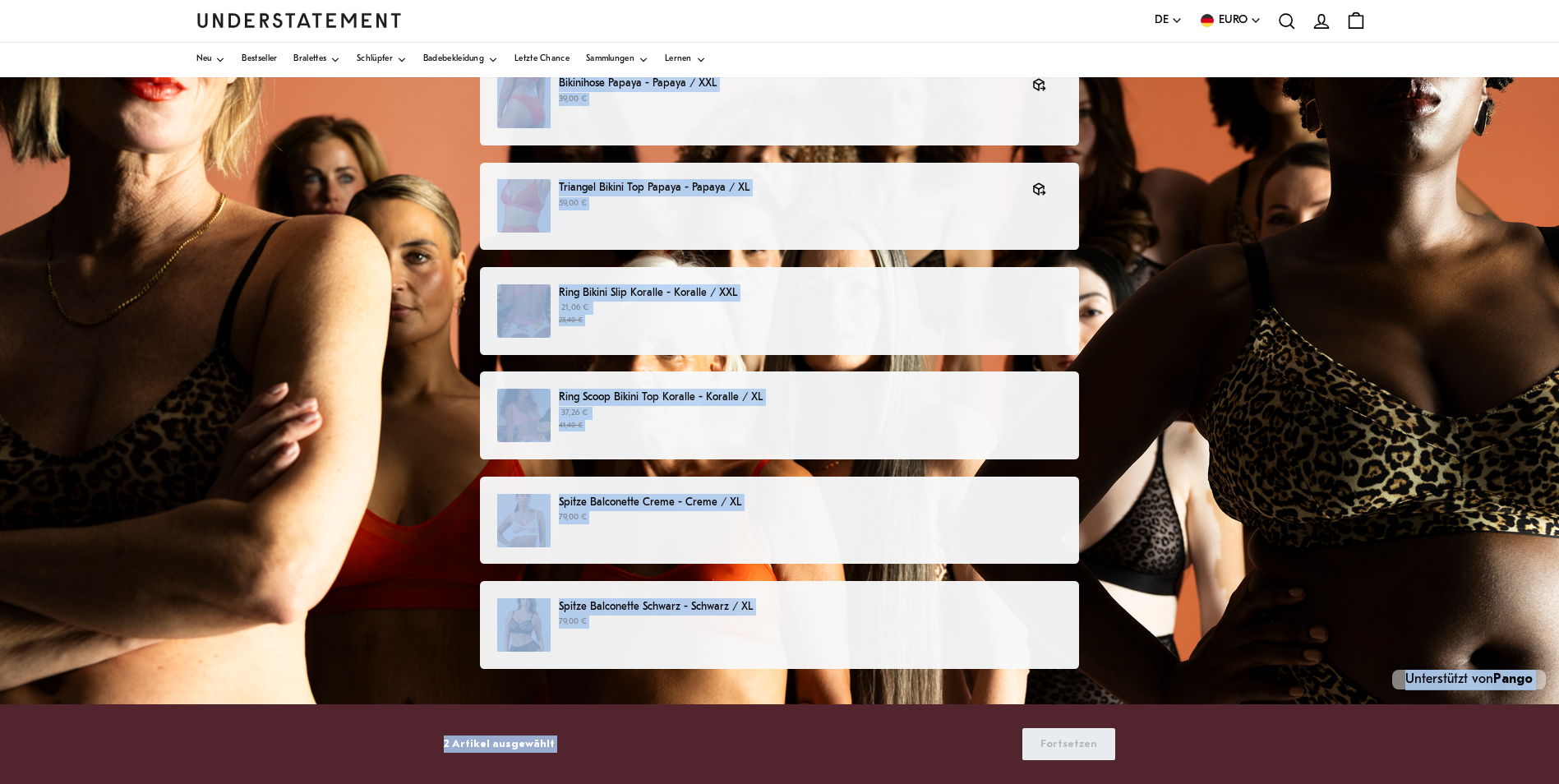
click at [1260, 365] on div "Wählen Sie Produkte aus, die Sie zurückgeben oder umtauschen möchten Bikinihose…" at bounding box center [780, 360] width 1559 height 850
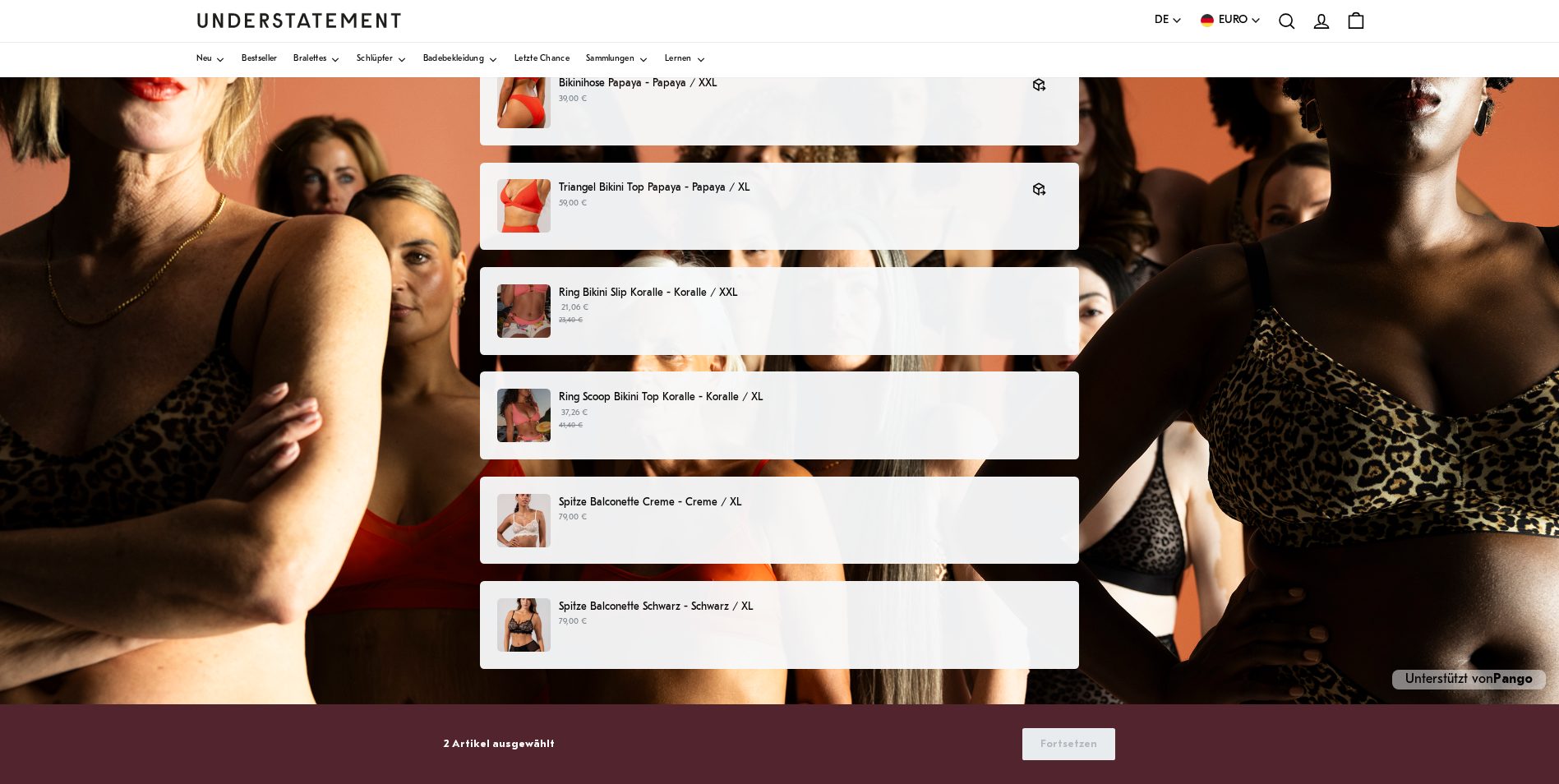
click at [617, 615] on p "Spitze Balconette Schwarz - Schwarz / XL" at bounding box center [810, 607] width 503 height 17
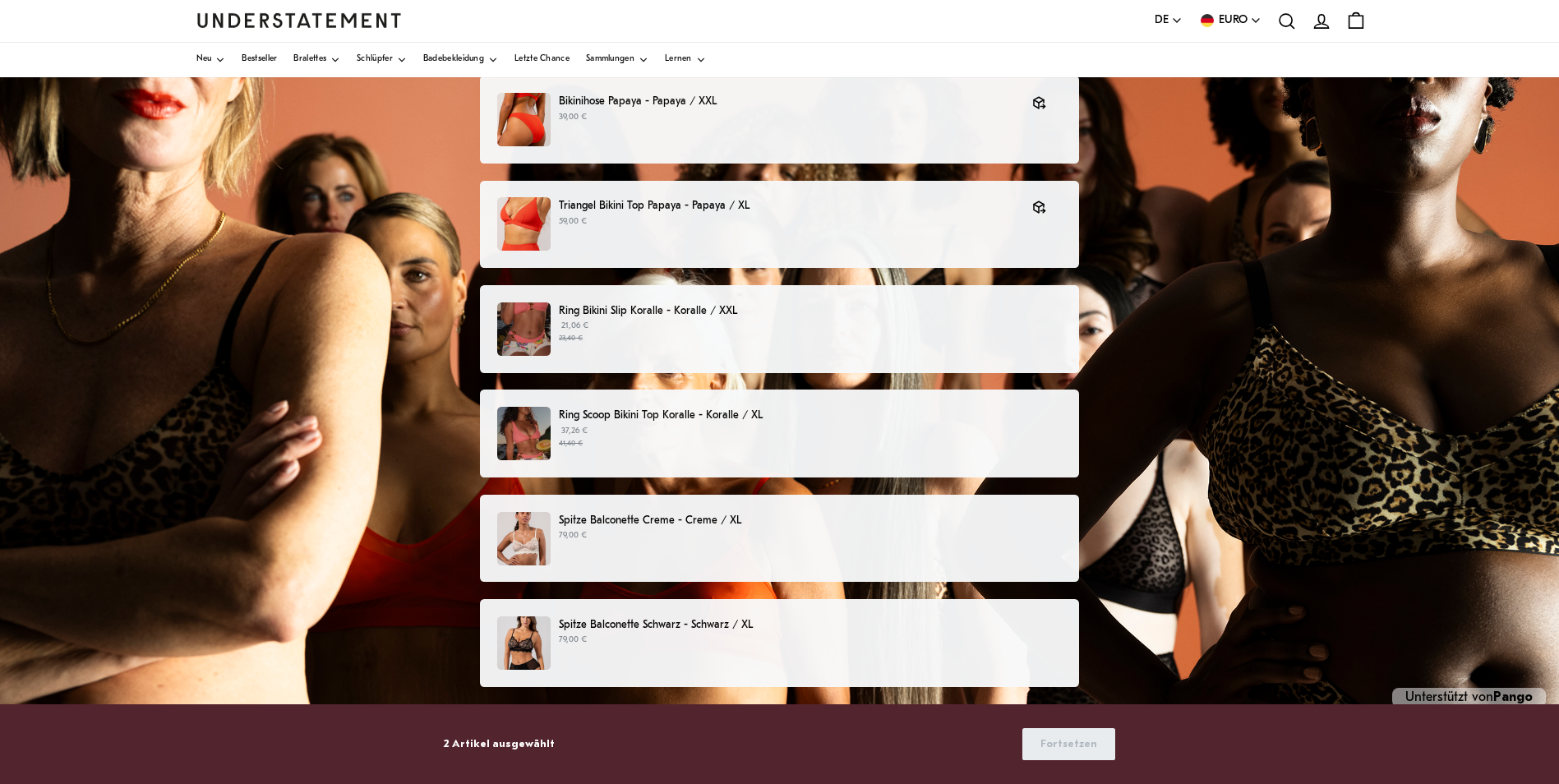
scroll to position [222, 0]
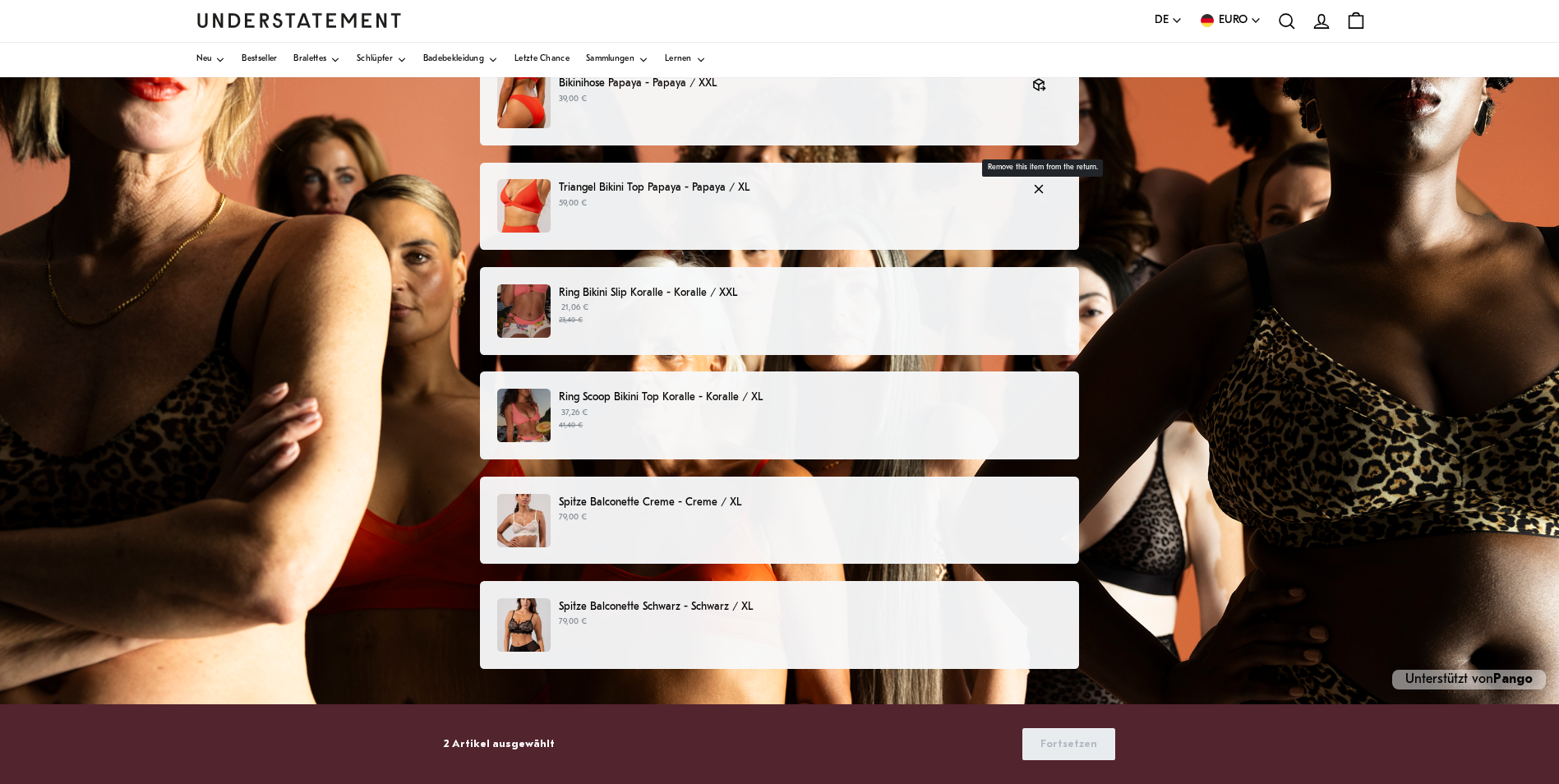
click at [1032, 189] on icon "button" at bounding box center [1039, 189] width 14 height 14
click at [760, 193] on p "Triangel Bikini Top Papaya - Papaya / XL" at bounding box center [810, 187] width 503 height 17
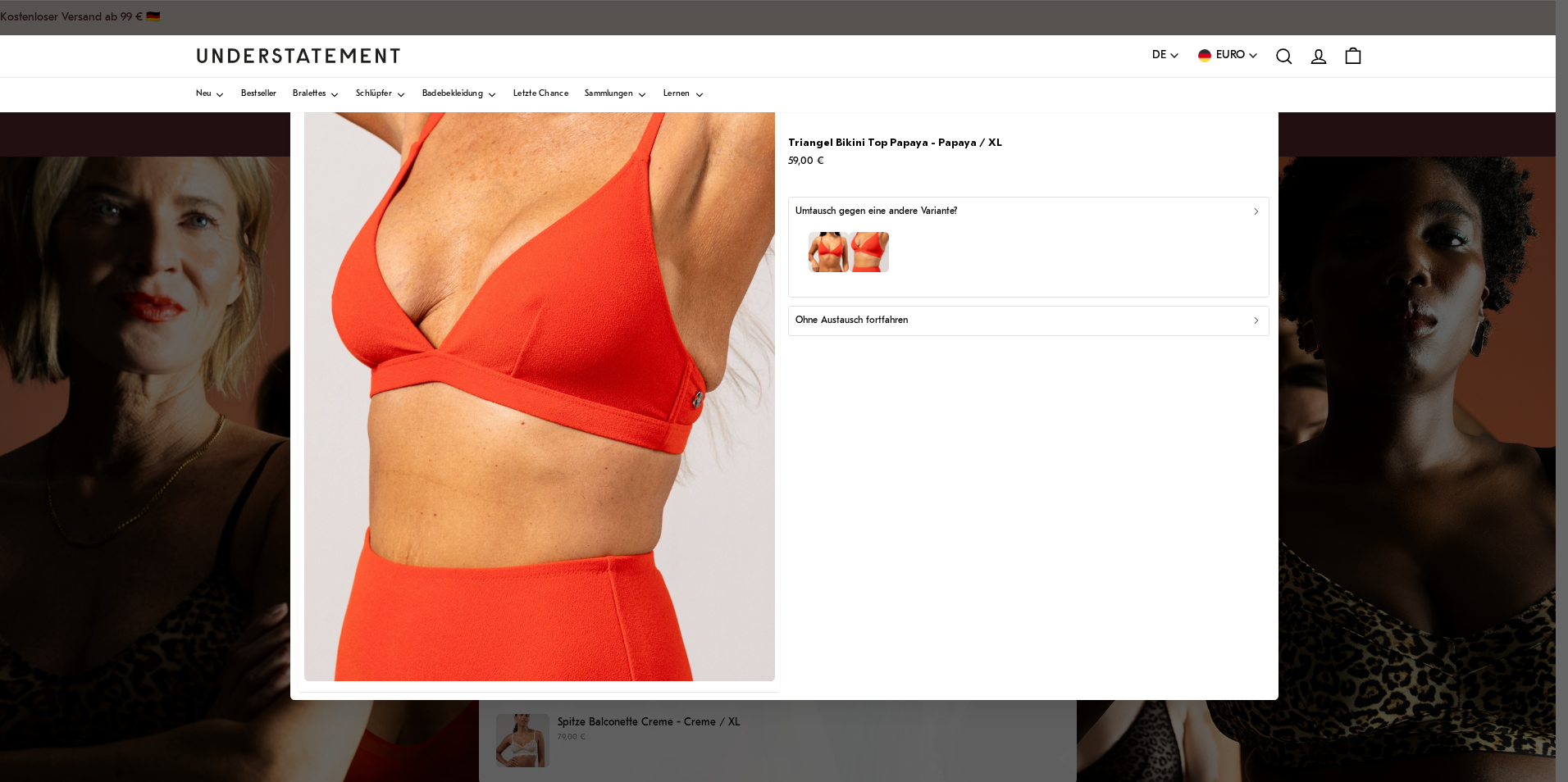
click at [1106, 321] on div "Ohne Austausch fortfahren" at bounding box center [1029, 321] width 467 height 15
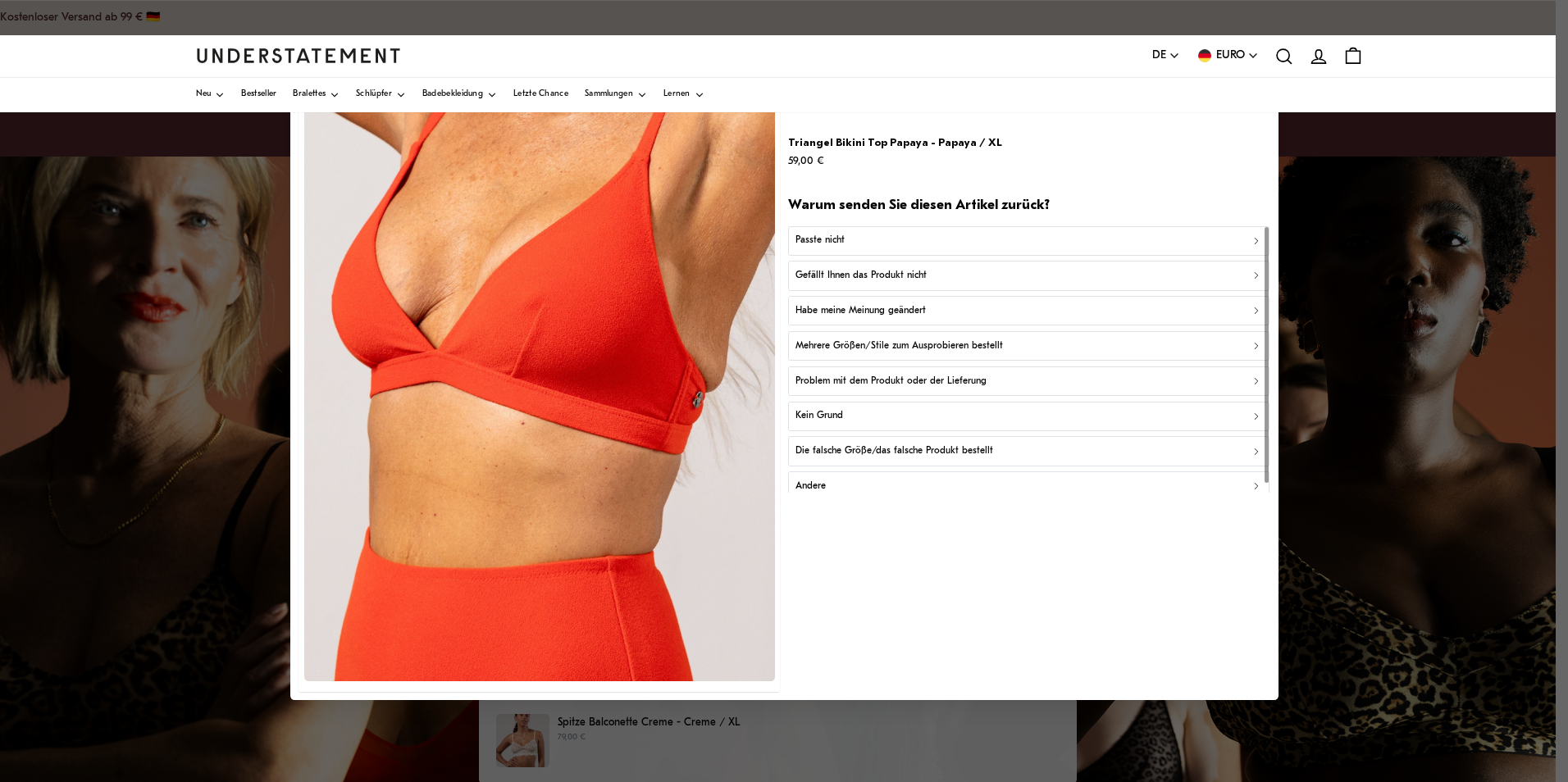
click at [928, 277] on div "Gefällt Ihnen das Produkt nicht" at bounding box center [1029, 276] width 467 height 15
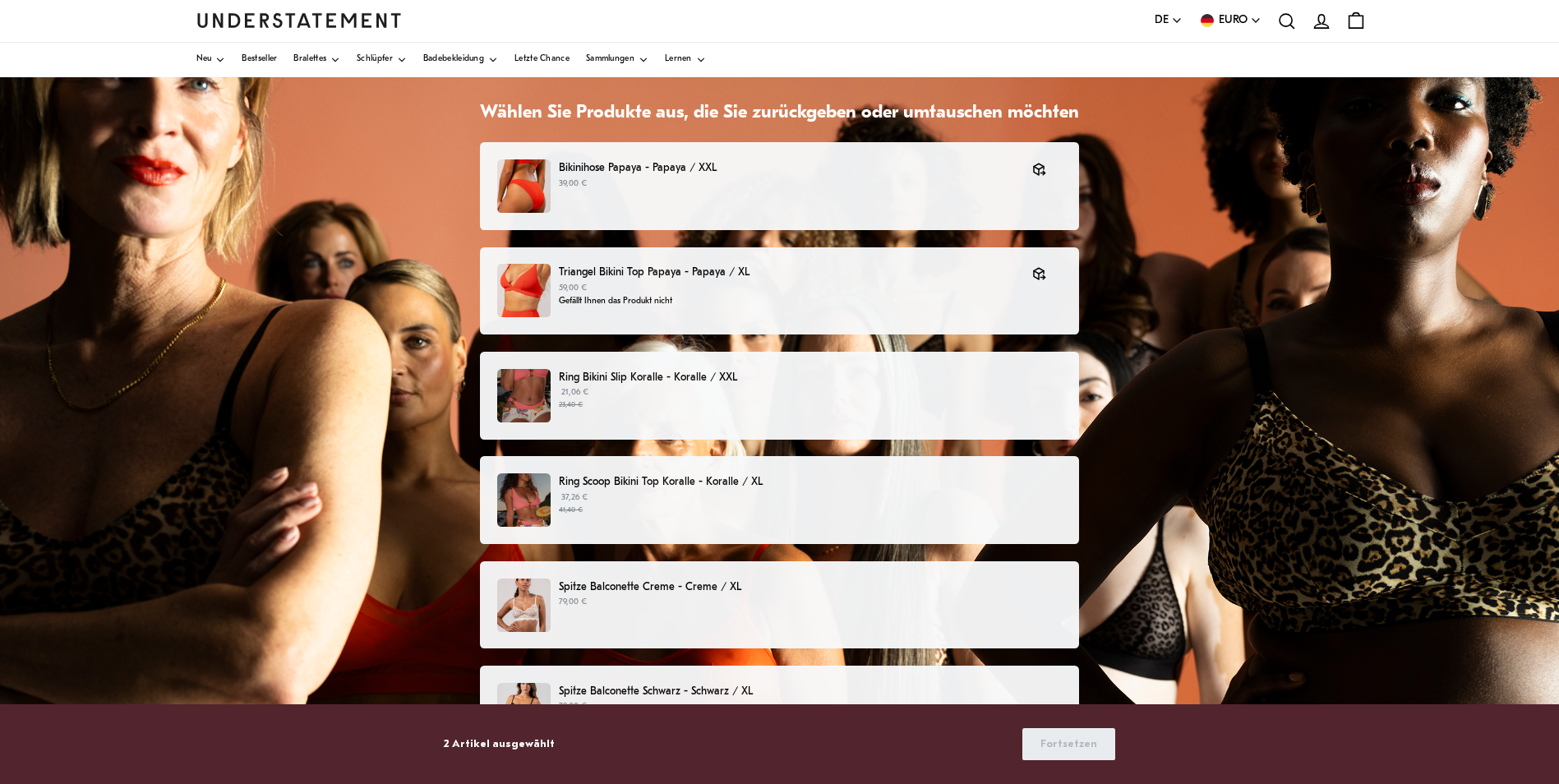
scroll to position [222, 0]
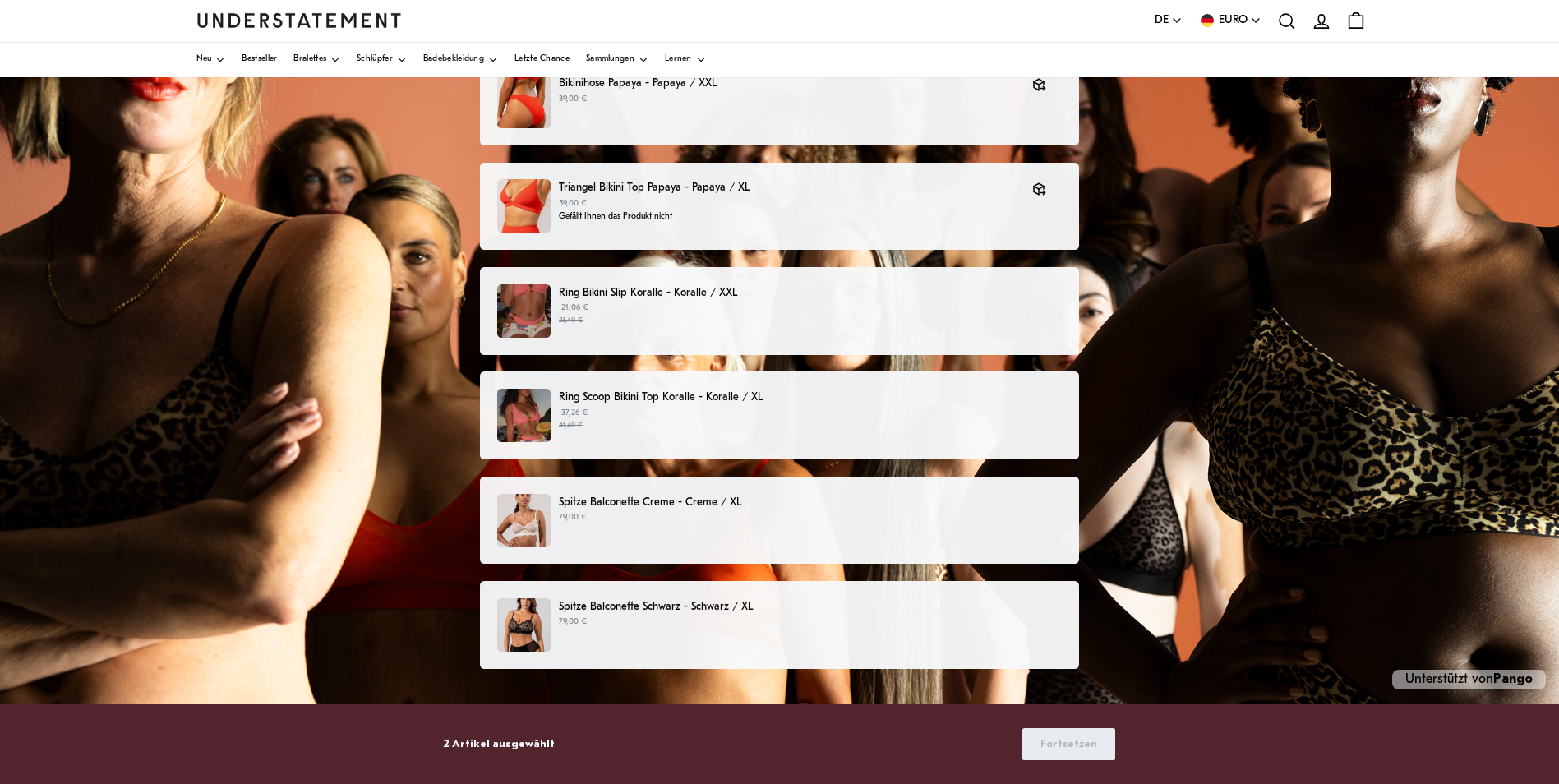
click at [1320, 500] on div "Wählen Sie Produkte aus, die Sie zurückgeben oder umtauschen möchten Bikinihose…" at bounding box center [780, 360] width 1559 height 850
